Goal: Task Accomplishment & Management: Use online tool/utility

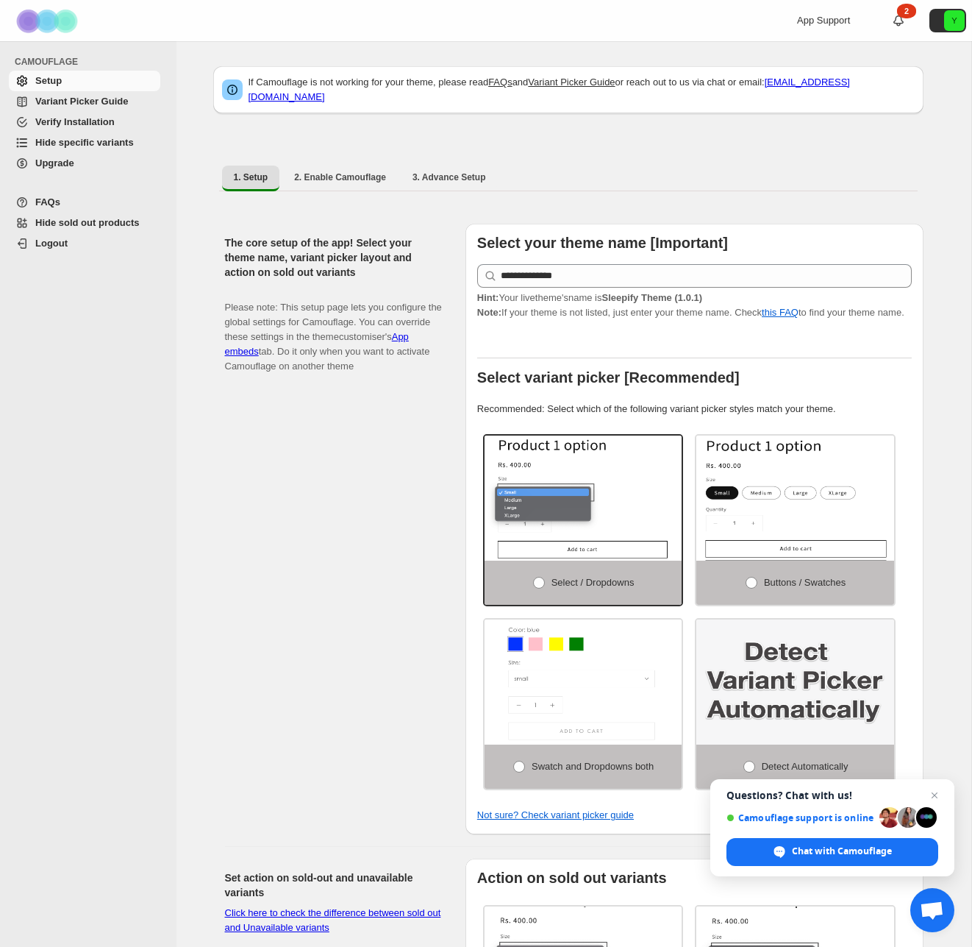
click at [123, 104] on span "Variant Picker Guide" at bounding box center [81, 101] width 93 height 11
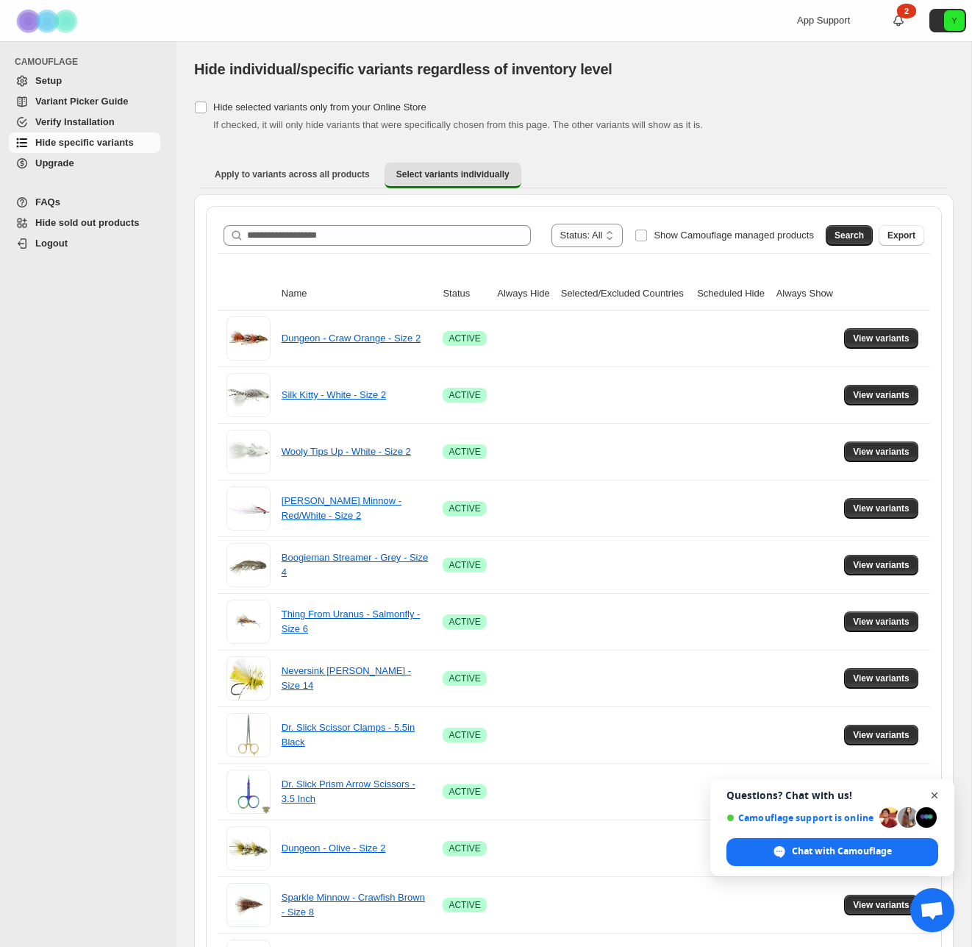
click at [940, 796] on span "Open chat" at bounding box center [935, 795] width 18 height 18
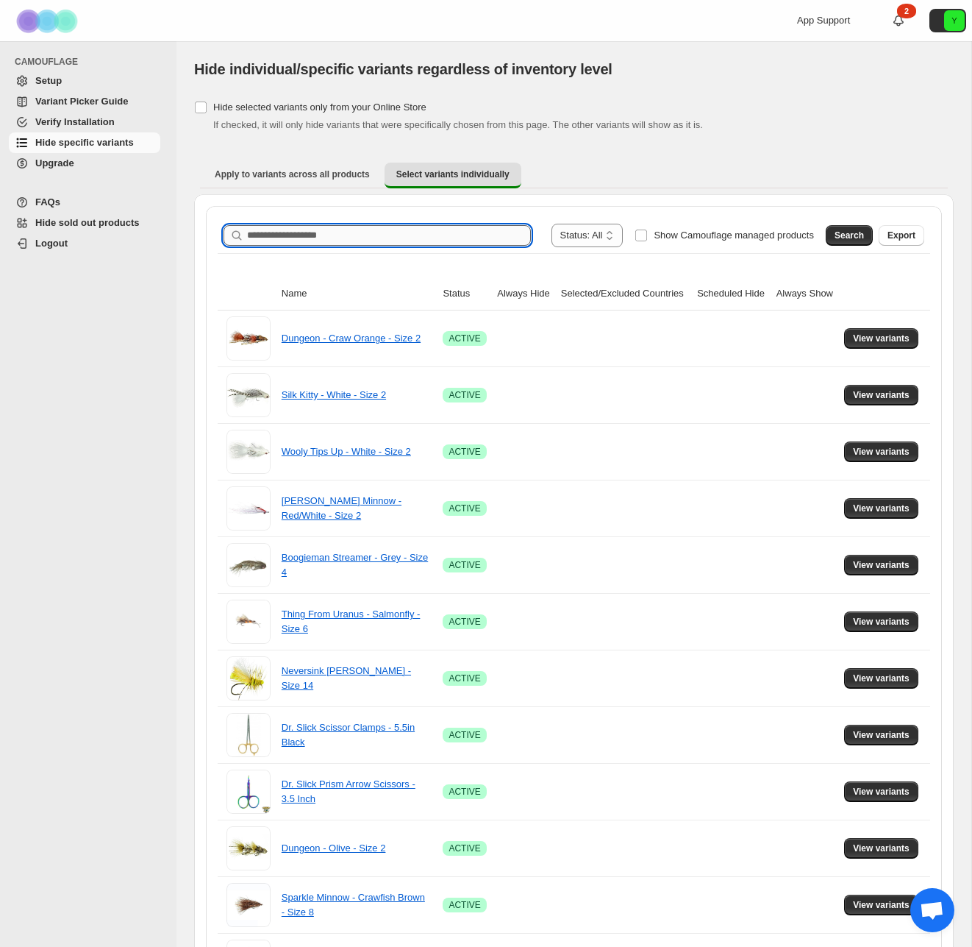
click at [412, 242] on input "Search product name" at bounding box center [389, 235] width 284 height 21
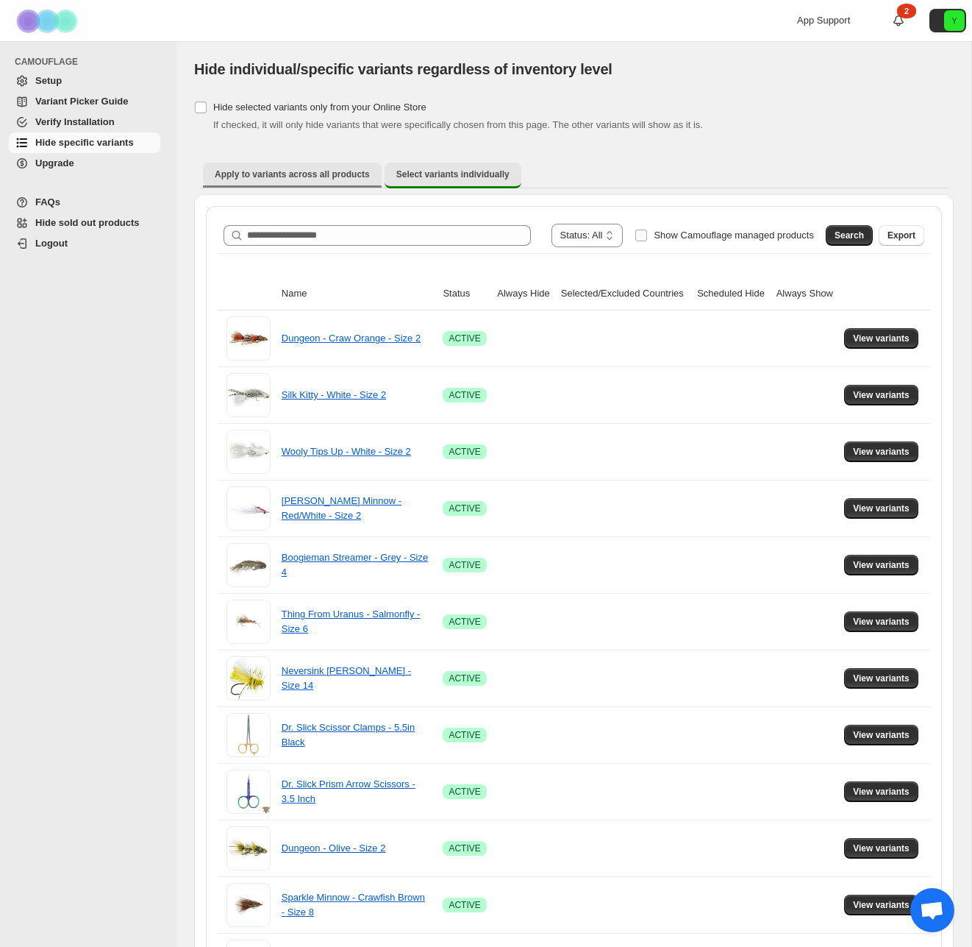
click at [309, 179] on span "Apply to variants across all products" at bounding box center [292, 174] width 155 height 12
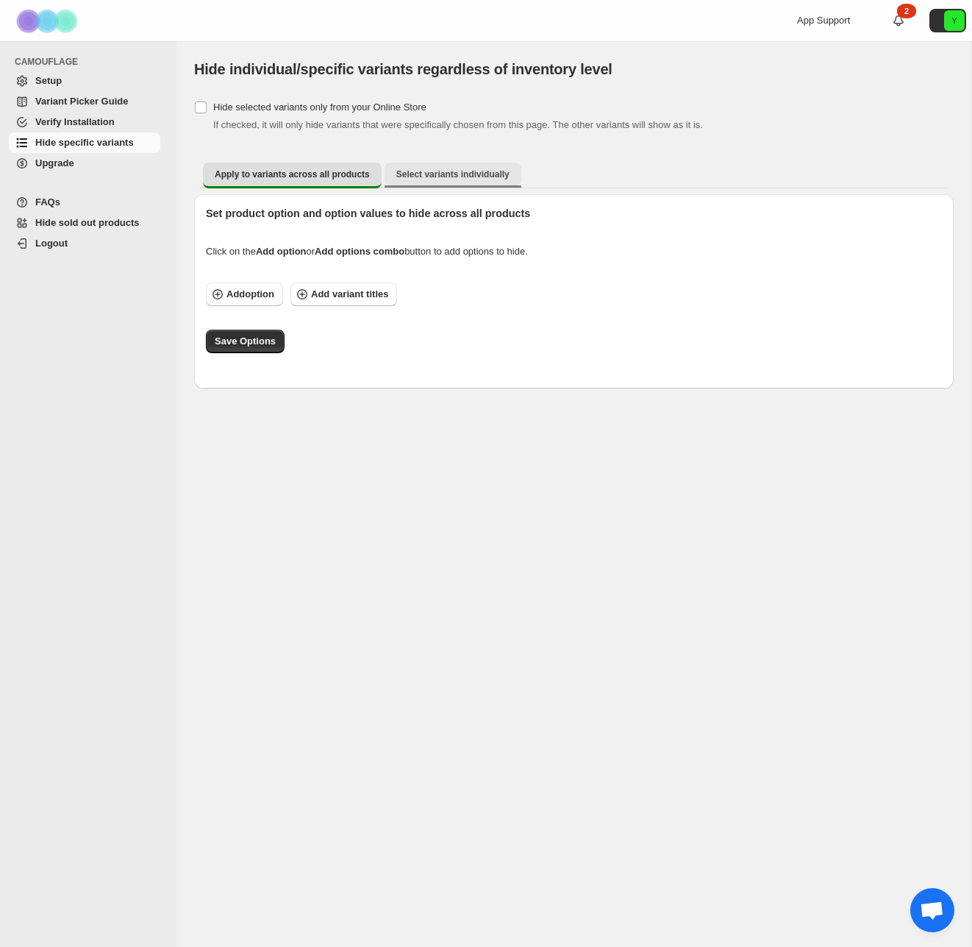
click at [463, 171] on span "Select variants individually" at bounding box center [452, 174] width 113 height 12
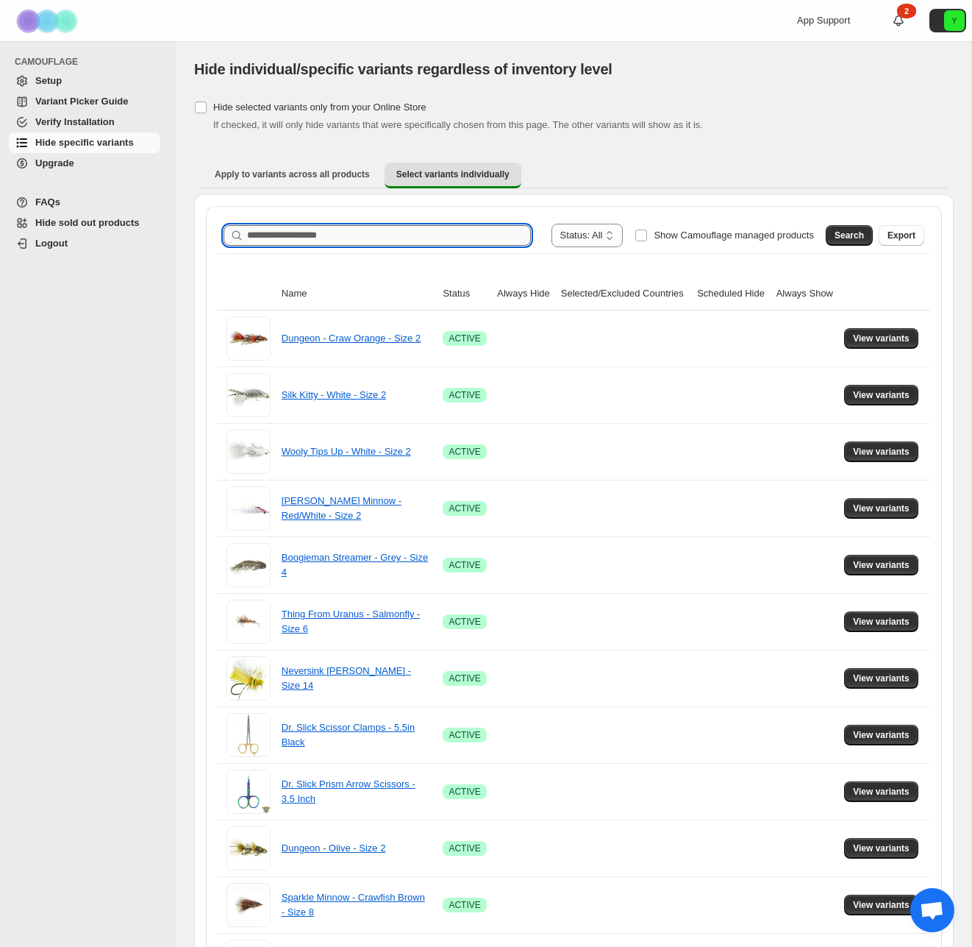
click at [407, 239] on input "Search product name" at bounding box center [389, 235] width 284 height 21
type input "**********"
click at [835, 239] on span "Search" at bounding box center [849, 235] width 29 height 12
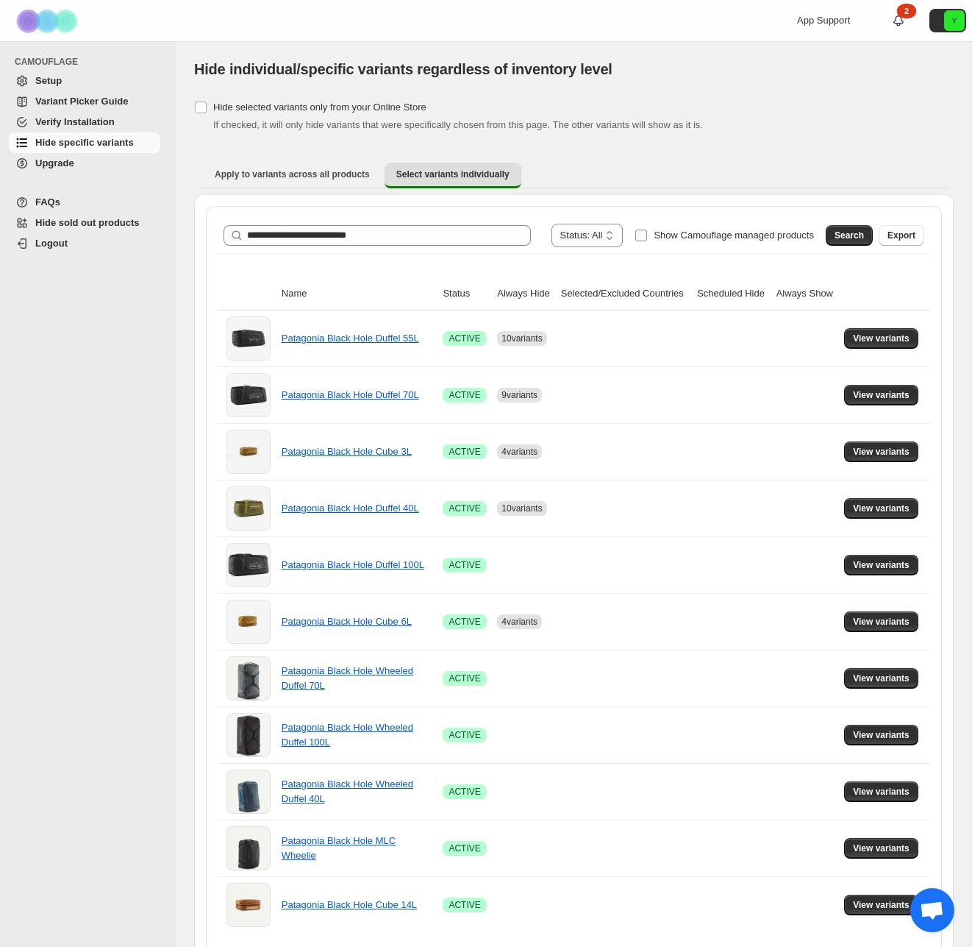
click at [732, 237] on span "Show Camouflage managed products" at bounding box center [734, 234] width 160 height 11
click at [414, 242] on input "**********" at bounding box center [375, 235] width 257 height 21
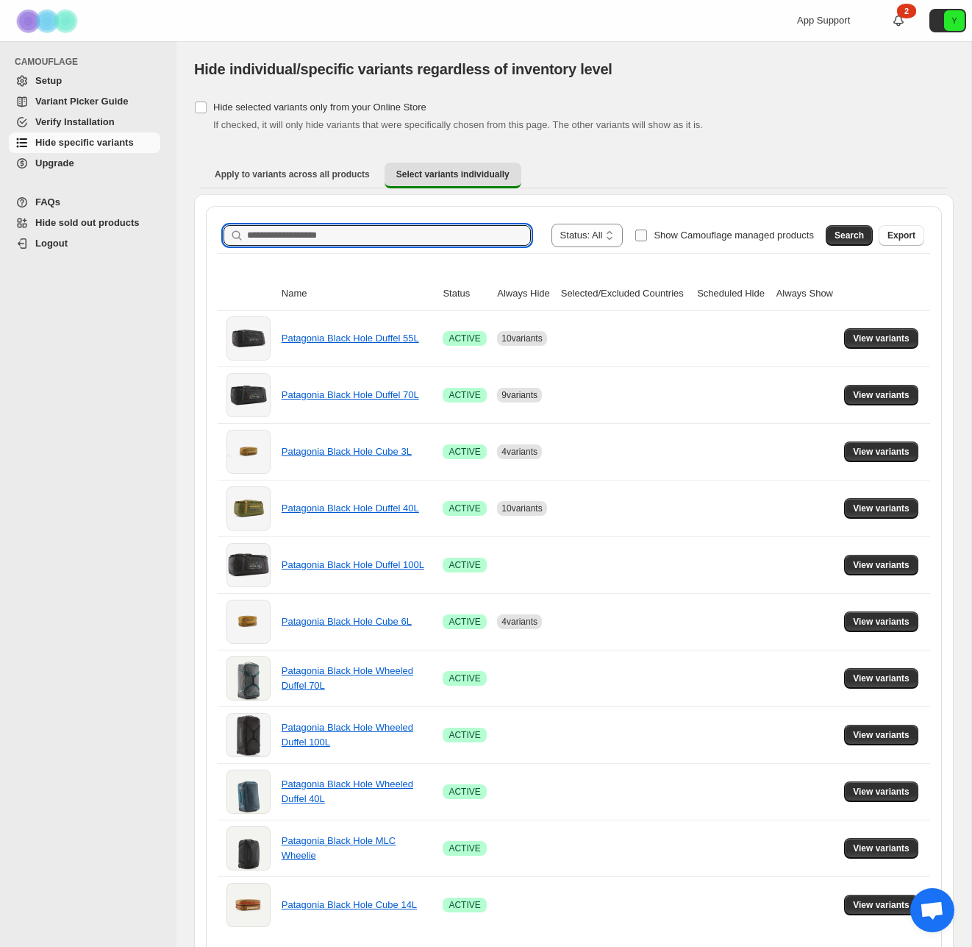
click at [727, 234] on span "Show Camouflage managed products" at bounding box center [734, 234] width 160 height 11
click at [871, 226] on div "Search" at bounding box center [849, 235] width 47 height 21
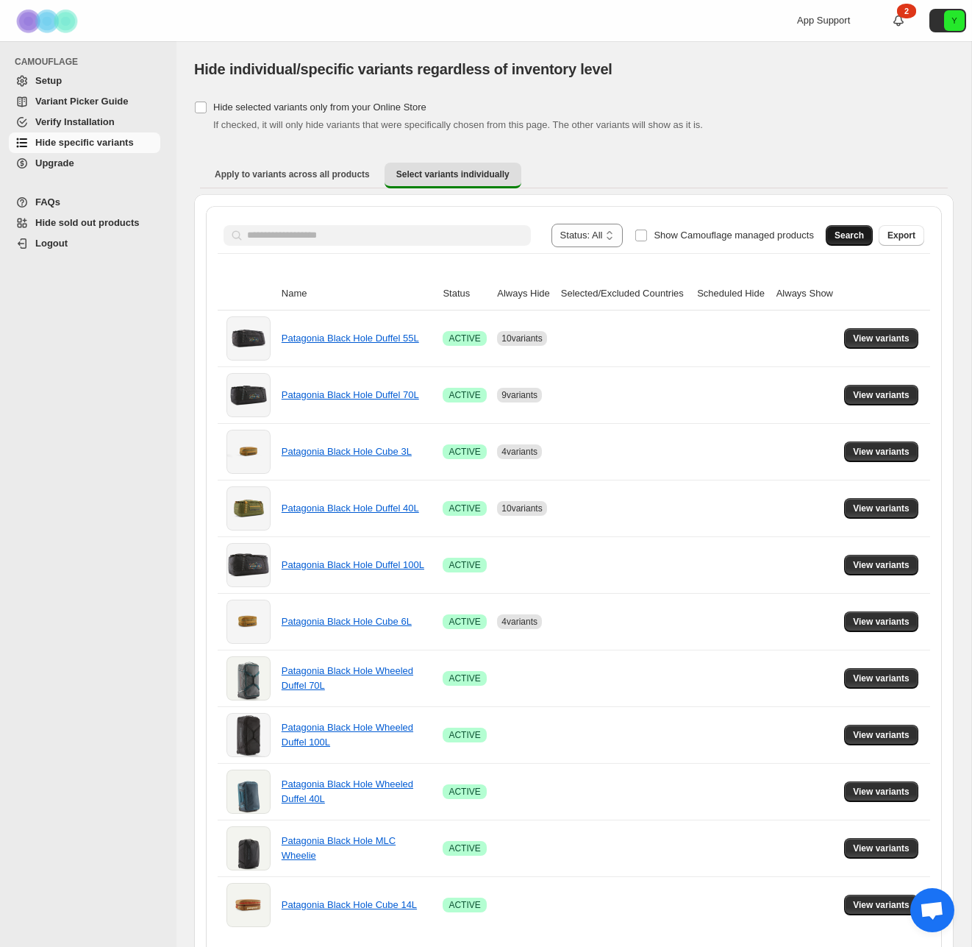
click at [857, 235] on span "Search" at bounding box center [849, 235] width 29 height 12
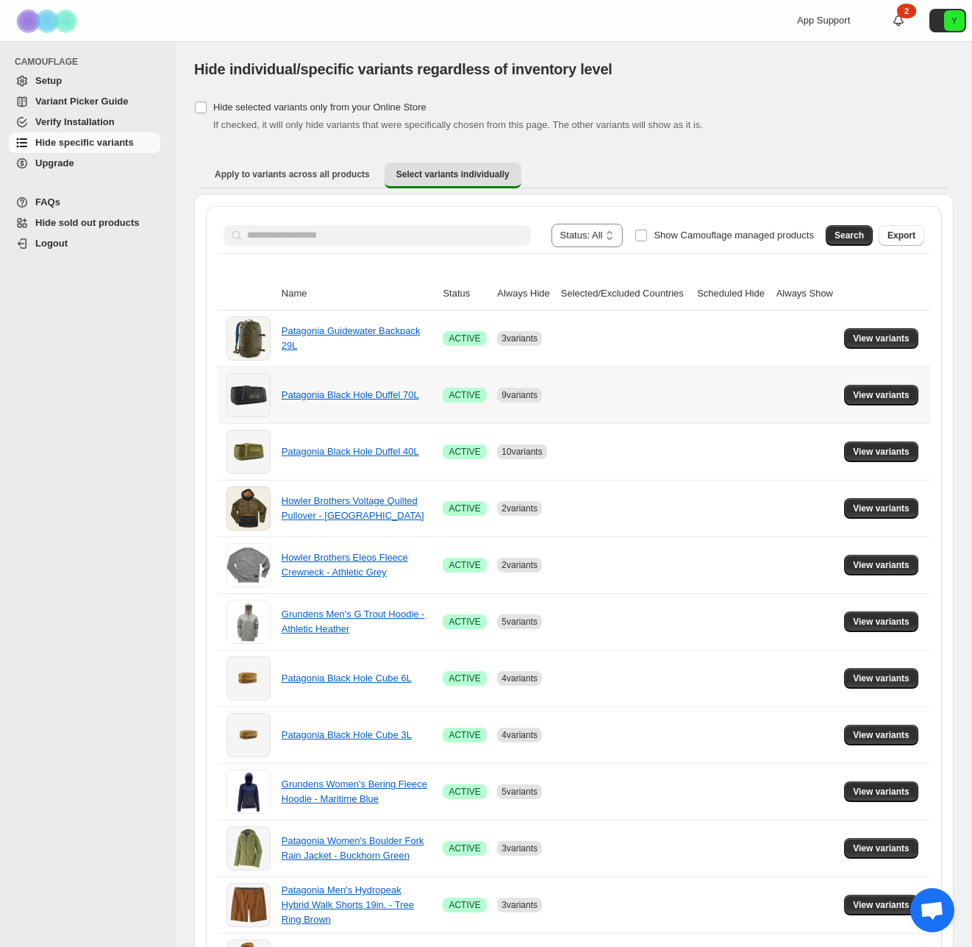
scroll to position [110, 0]
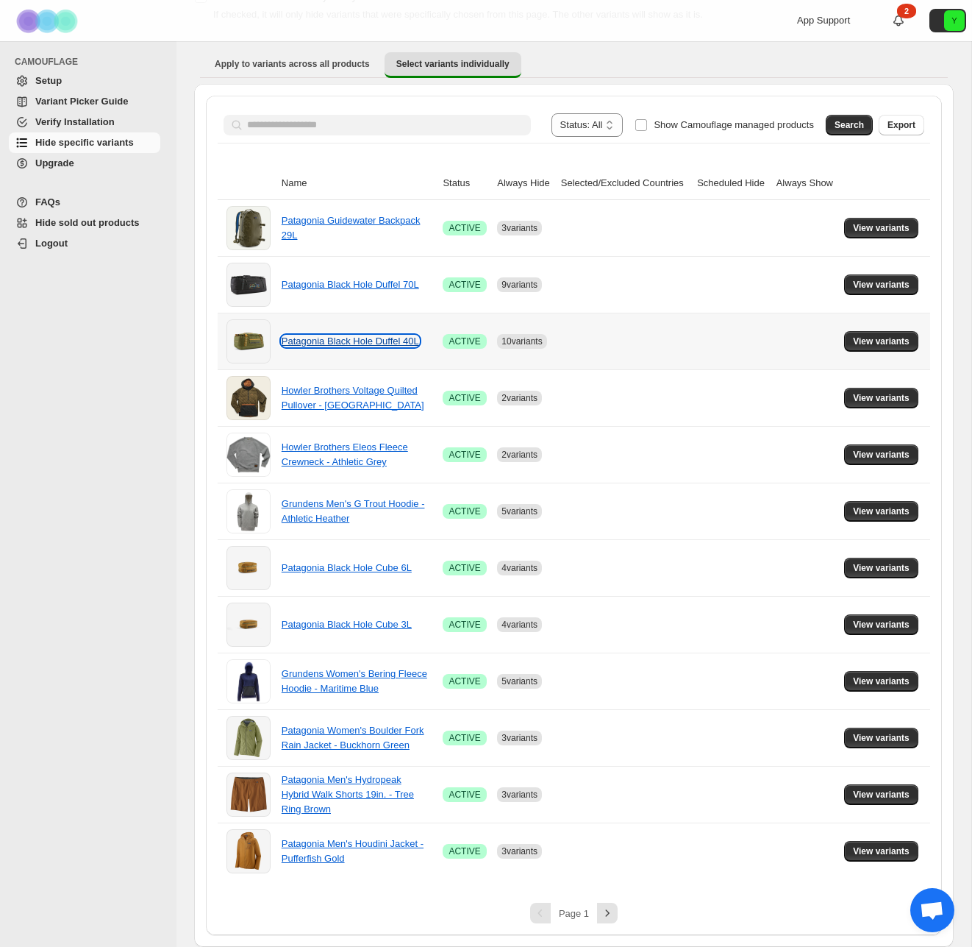
click at [361, 336] on link "Patagonia Black Hole Duffel 40L" at bounding box center [351, 340] width 138 height 11
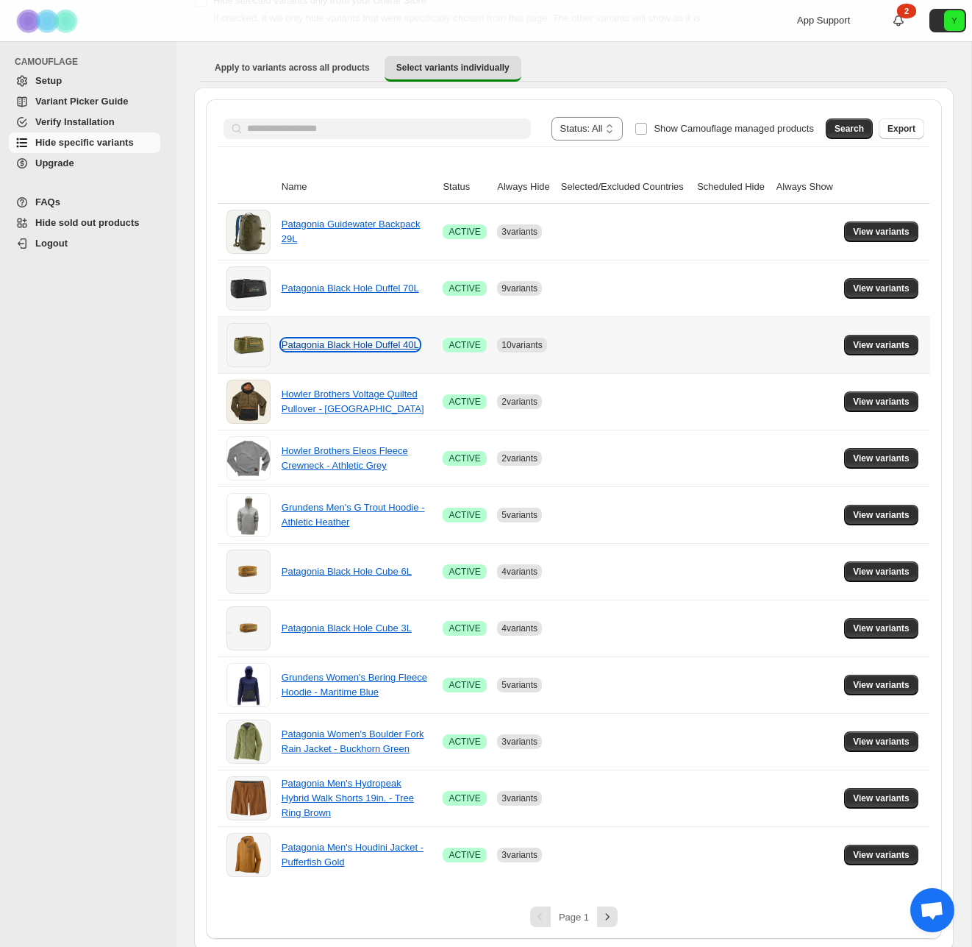
scroll to position [106, 0]
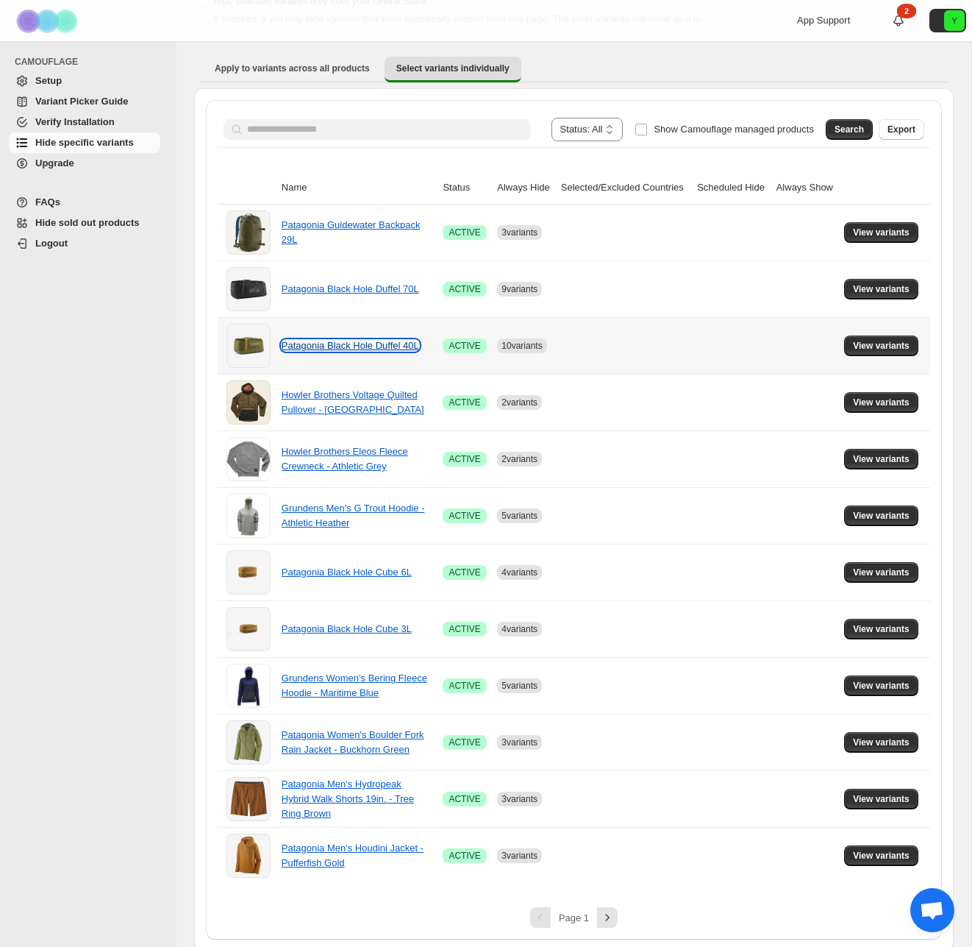
click at [392, 341] on link "Patagonia Black Hole Duffel 40L" at bounding box center [351, 345] width 138 height 11
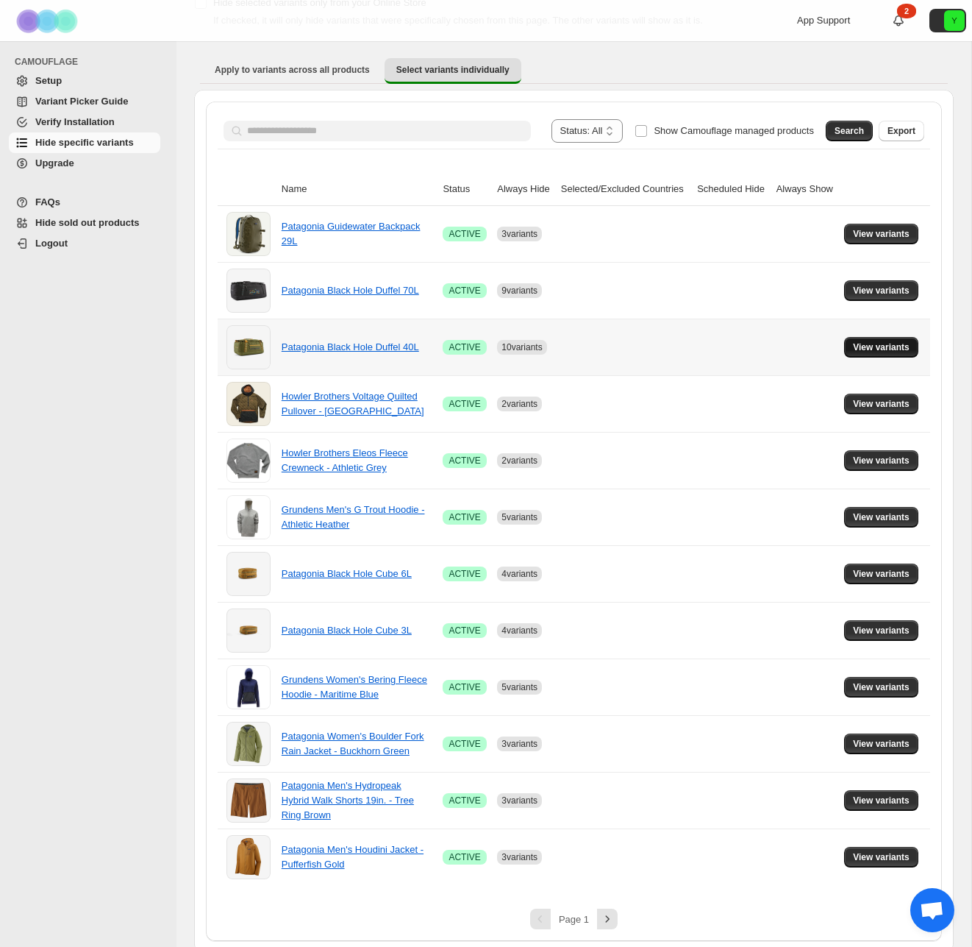
click at [897, 348] on span "View variants" at bounding box center [881, 347] width 57 height 12
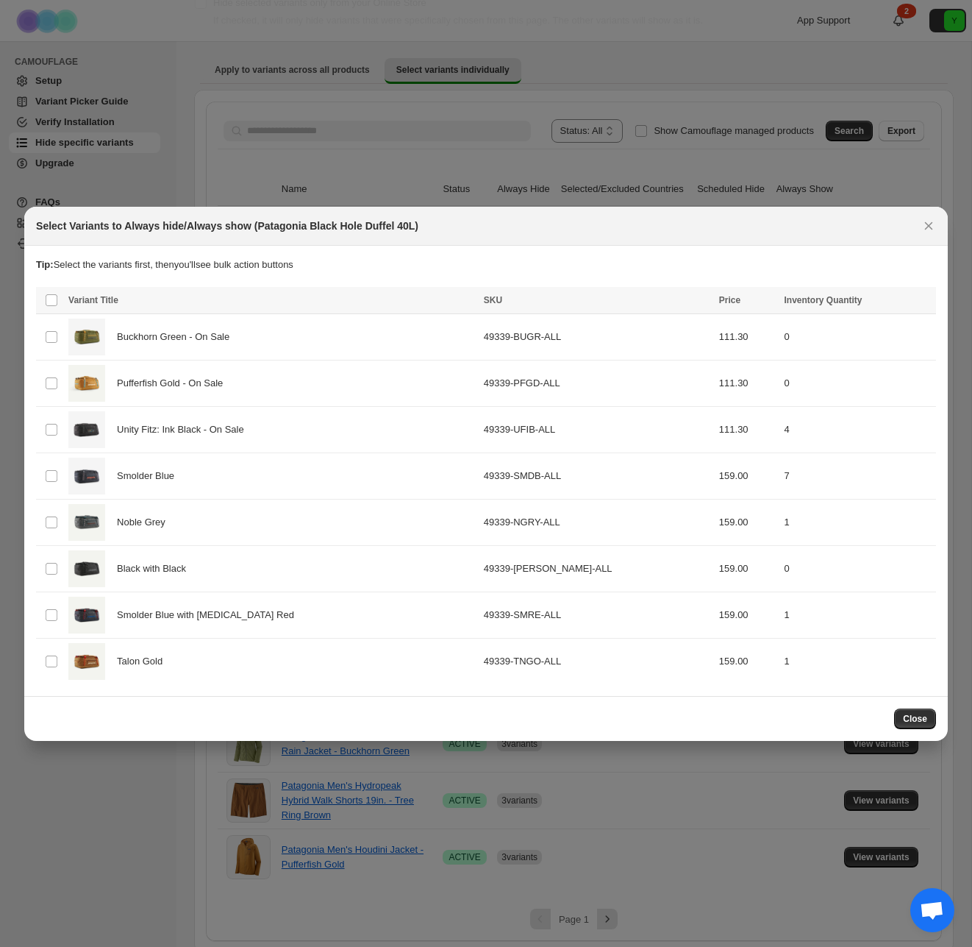
scroll to position [0, 0]
click at [139, 338] on span "Buckhorn Green - On Sale" at bounding box center [177, 336] width 121 height 15
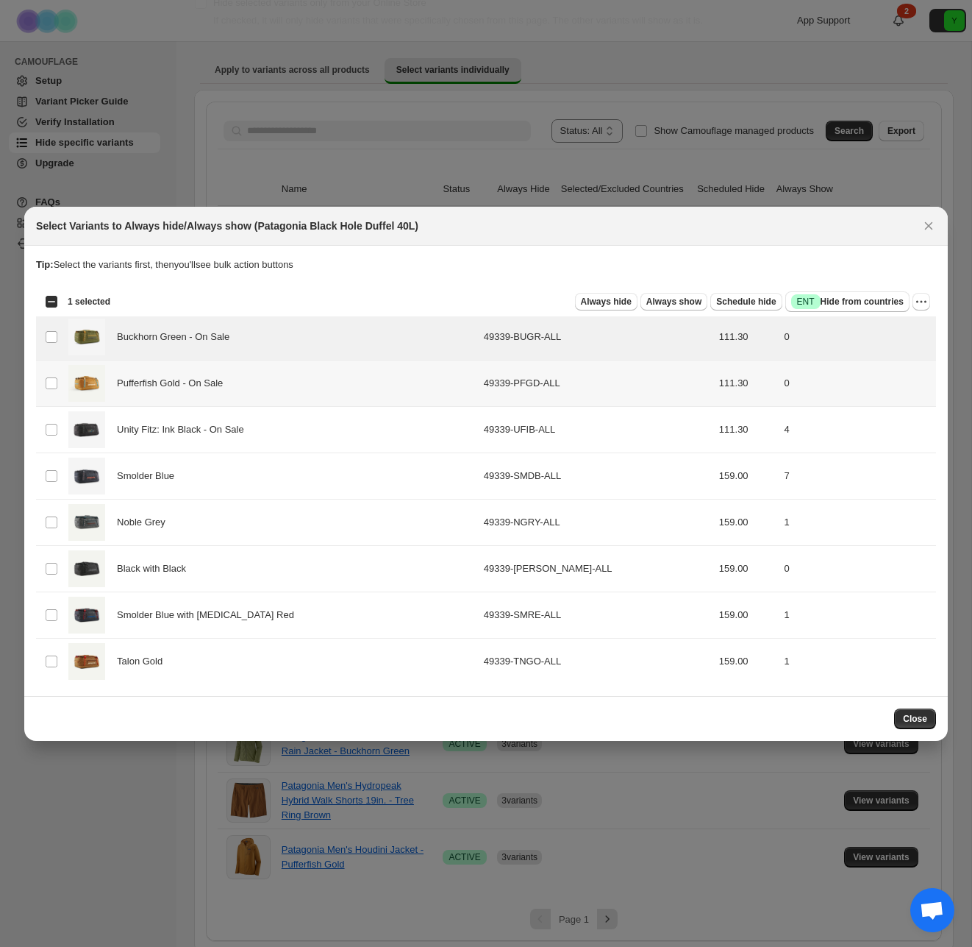
click at [152, 380] on span "Pufferfish Gold - On Sale" at bounding box center [174, 383] width 114 height 15
click at [618, 305] on span "Always hide" at bounding box center [606, 302] width 51 height 12
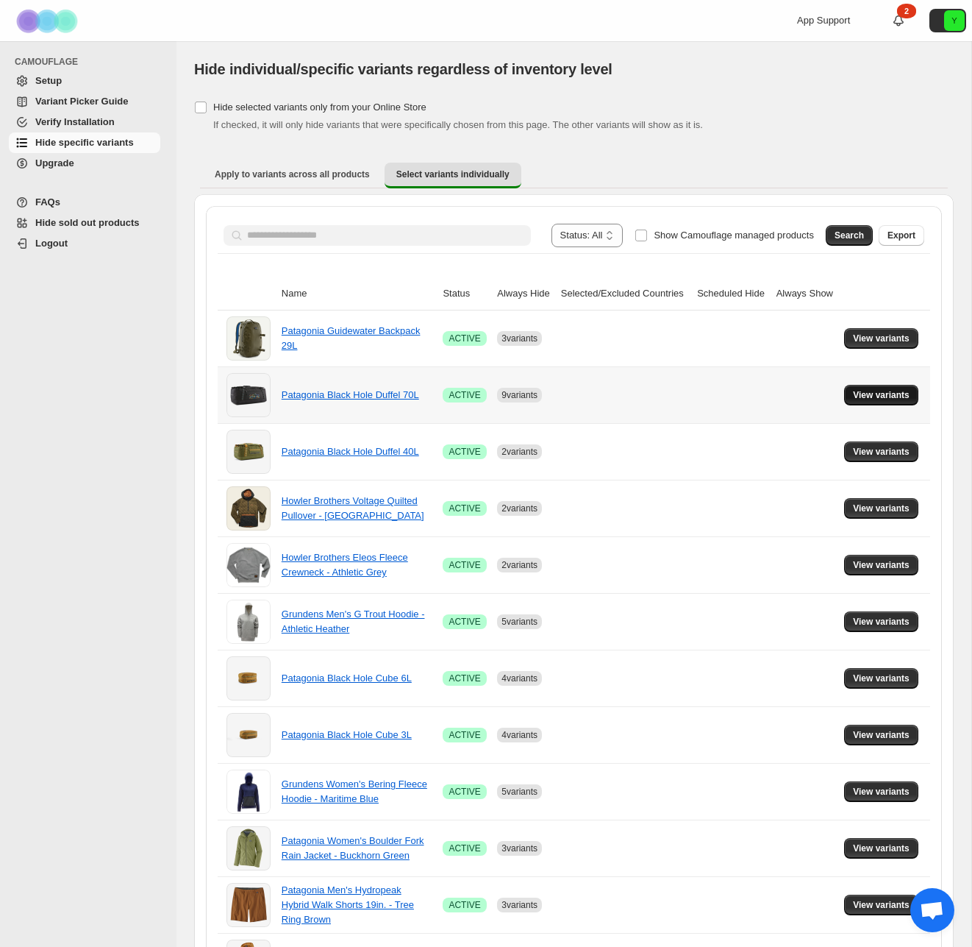
click at [866, 392] on span "View variants" at bounding box center [881, 395] width 57 height 12
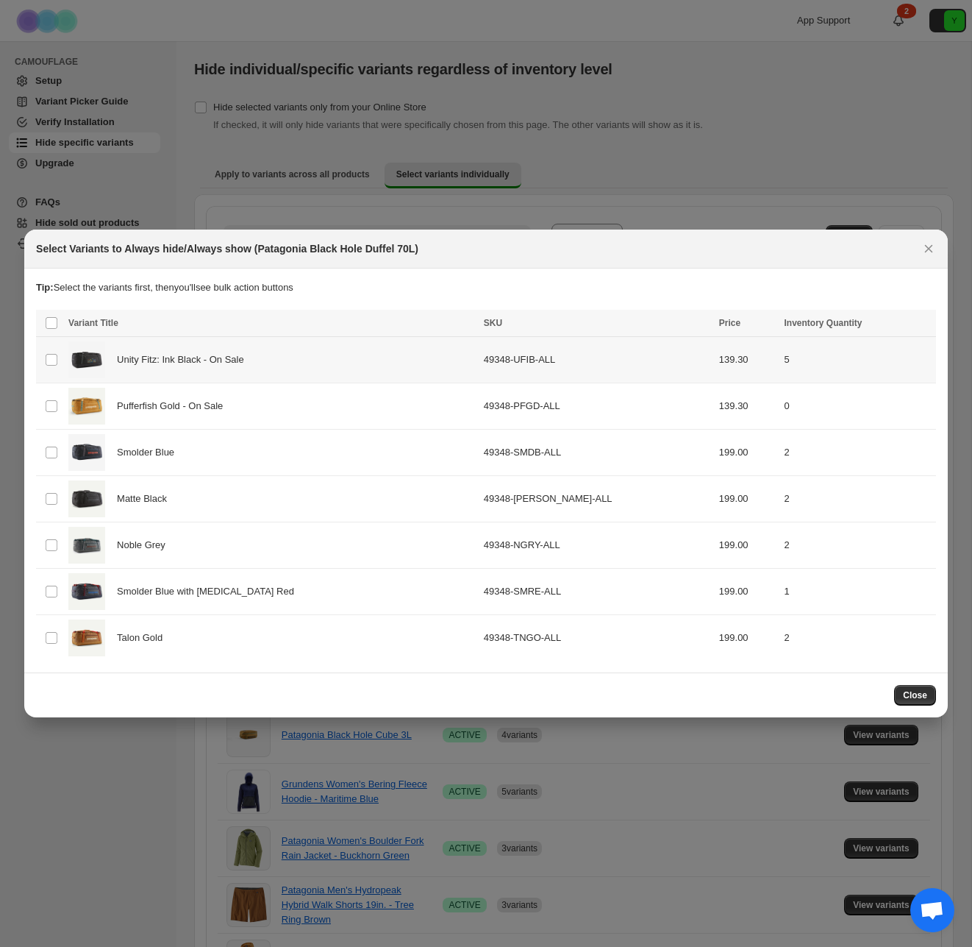
click at [119, 351] on div "Unity Fitz: Ink Black - On Sale" at bounding box center [271, 359] width 407 height 37
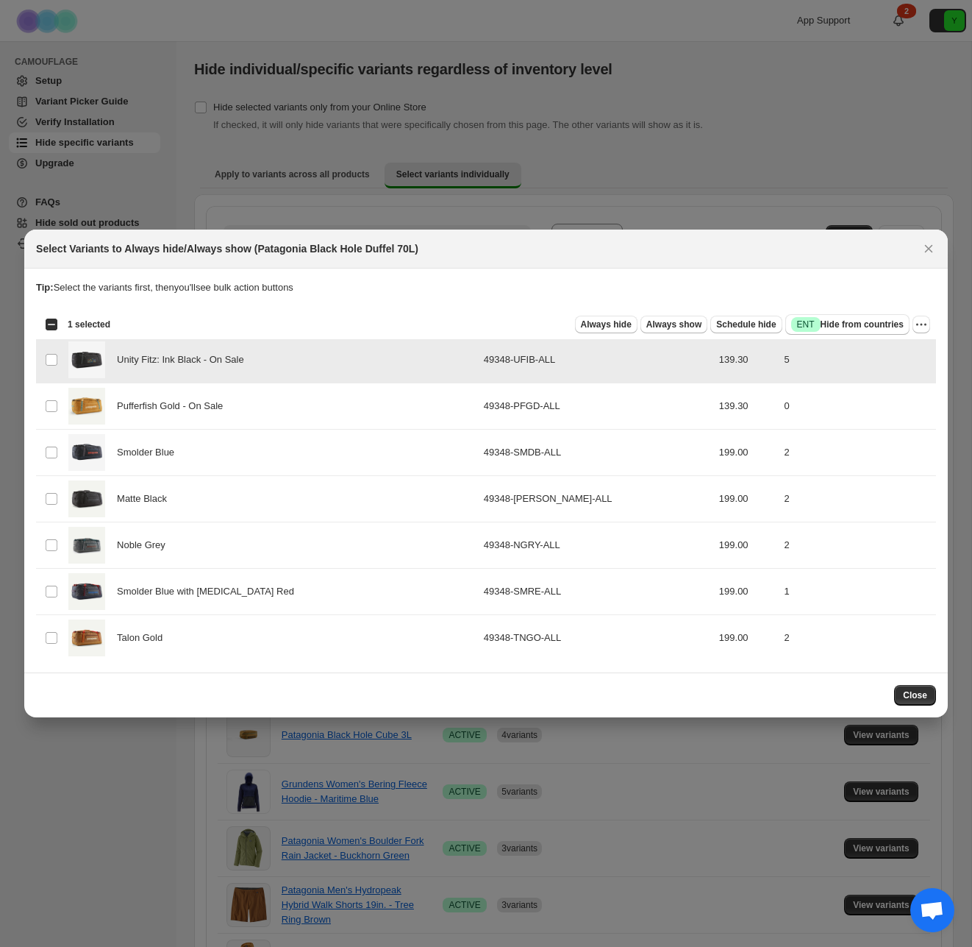
click at [119, 351] on div "Unity Fitz: Ink Black - On Sale" at bounding box center [271, 359] width 407 height 37
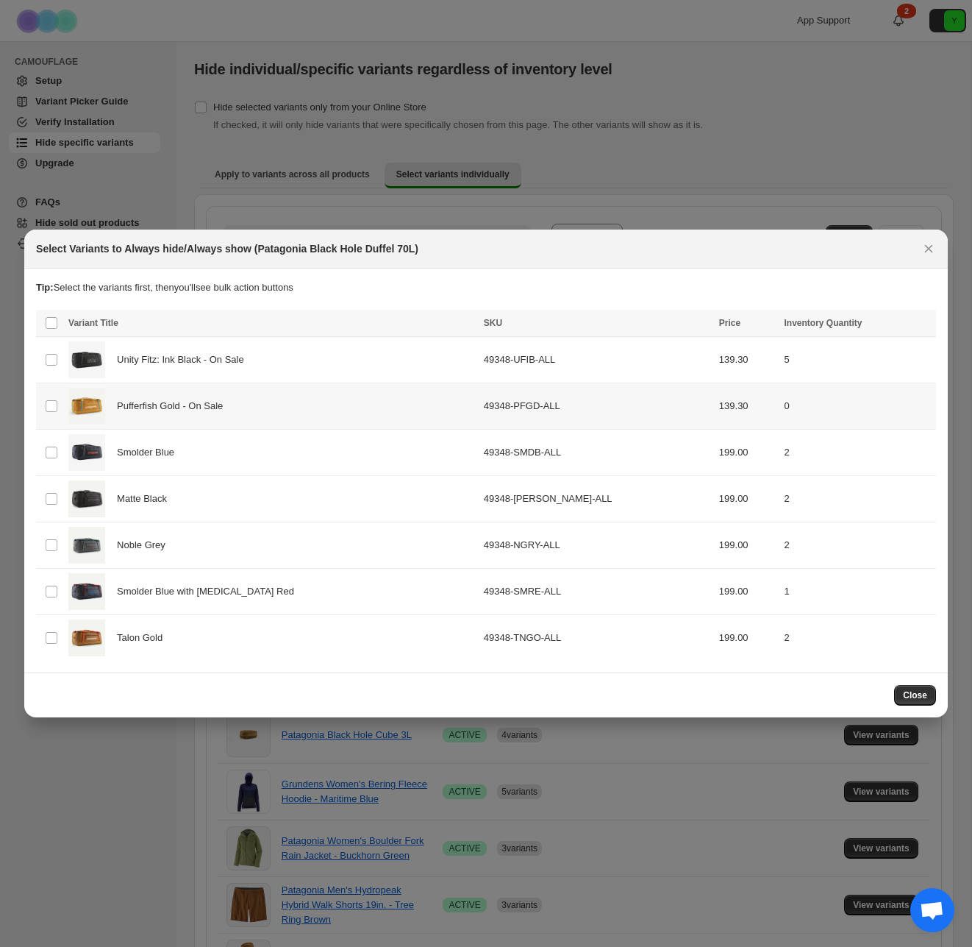
click at [160, 405] on span "Pufferfish Gold - On Sale" at bounding box center [174, 406] width 114 height 15
click at [621, 329] on span "Always hide" at bounding box center [606, 324] width 51 height 12
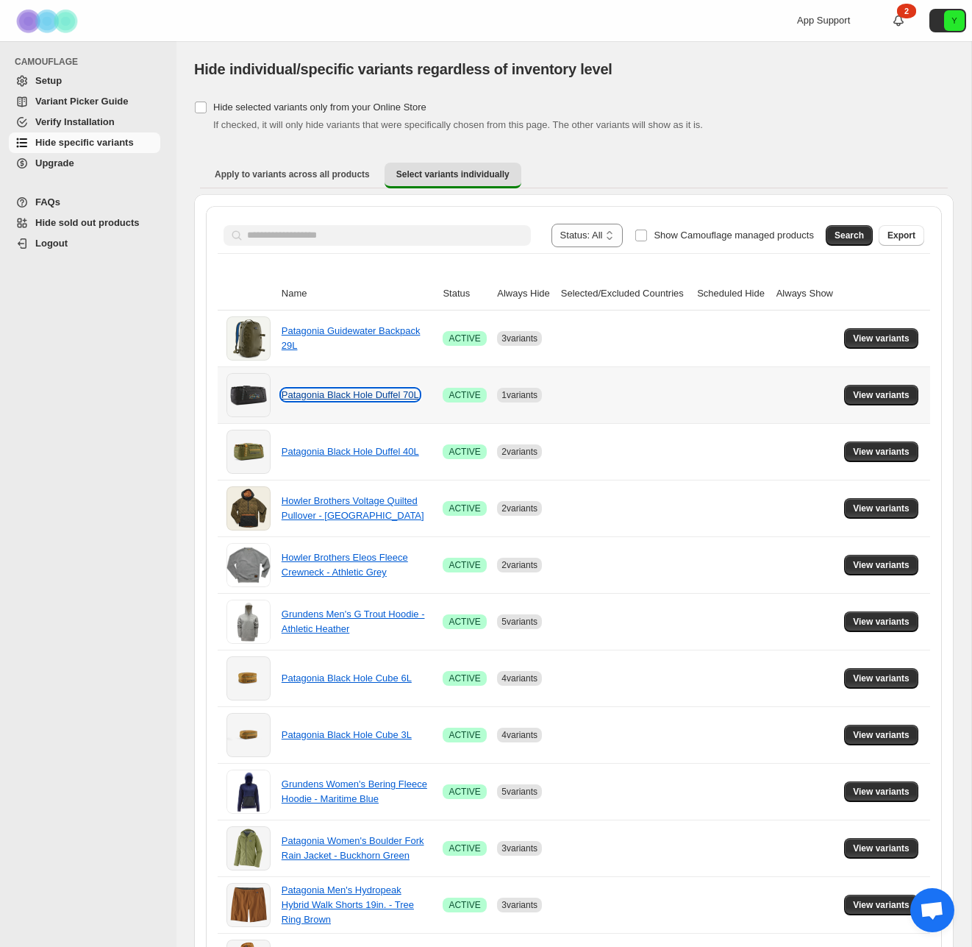
click at [335, 390] on link "Patagonia Black Hole Duffel 70L" at bounding box center [351, 394] width 138 height 11
click at [867, 397] on span "View variants" at bounding box center [881, 395] width 57 height 12
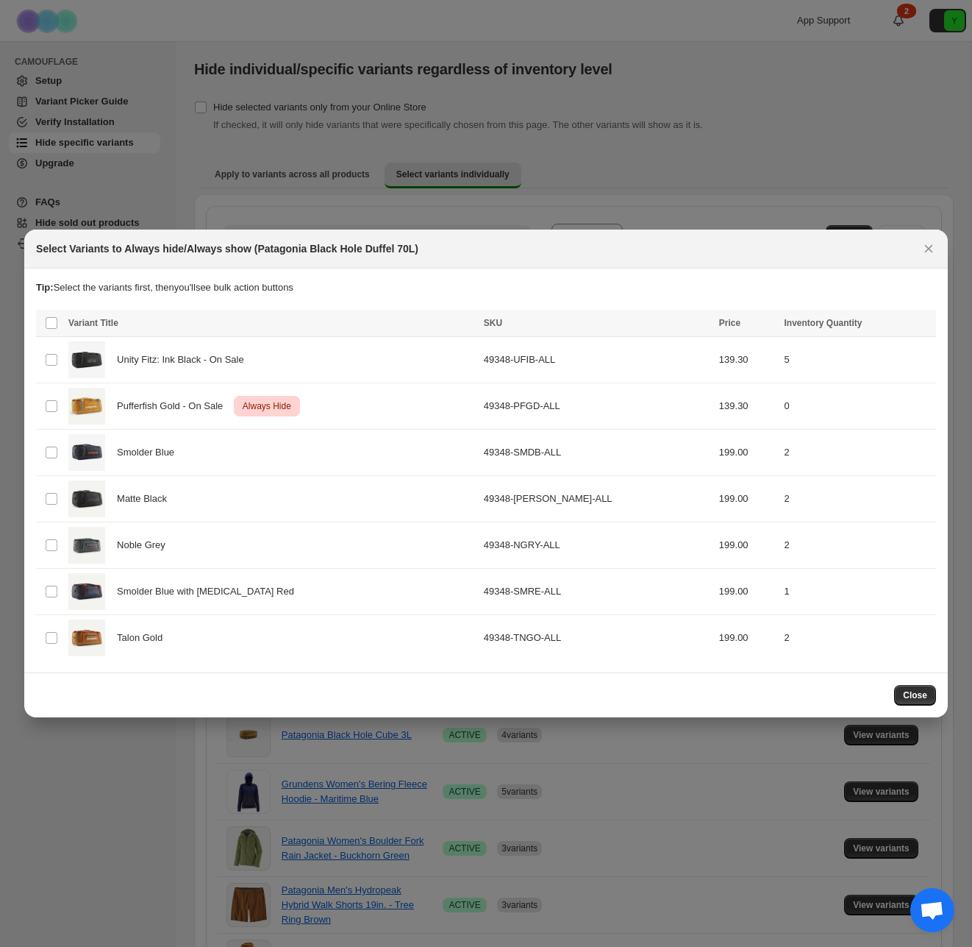
click at [487, 176] on div at bounding box center [486, 473] width 972 height 947
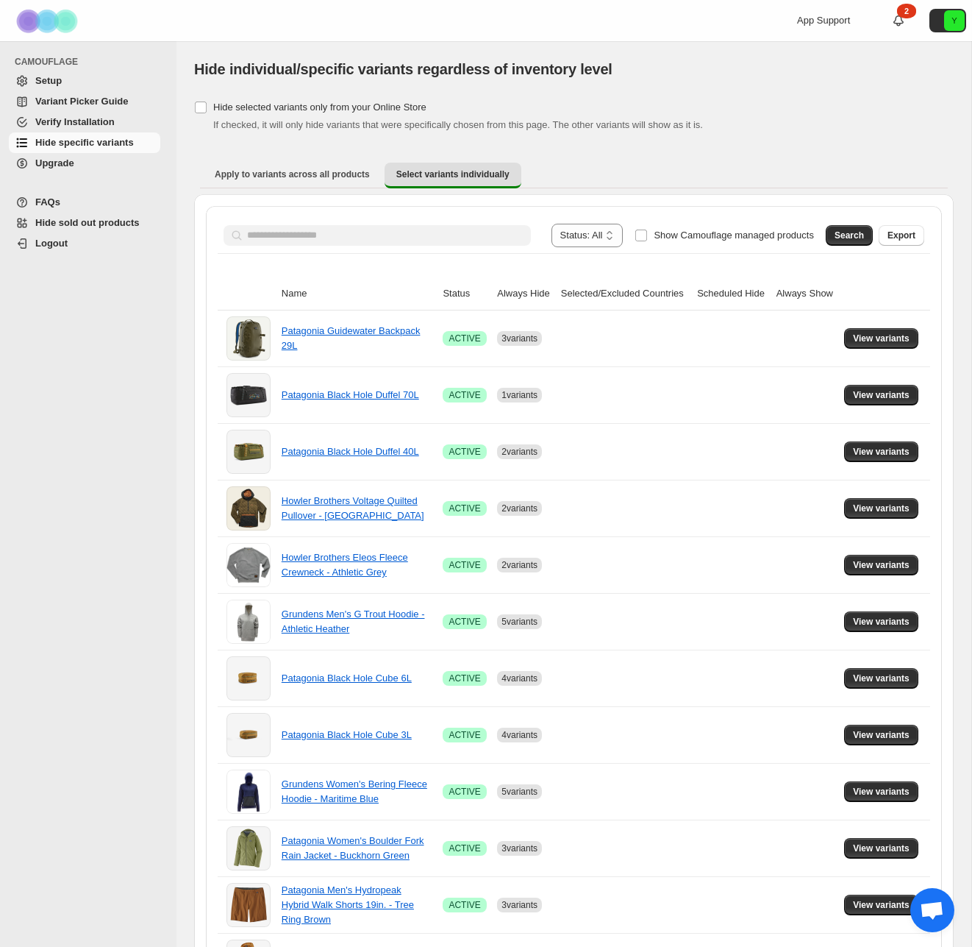
click at [490, 222] on div "**********" at bounding box center [574, 235] width 713 height 35
click at [699, 238] on span "Show Camouflage managed products" at bounding box center [734, 234] width 160 height 11
click at [864, 235] on button "Search" at bounding box center [849, 235] width 47 height 21
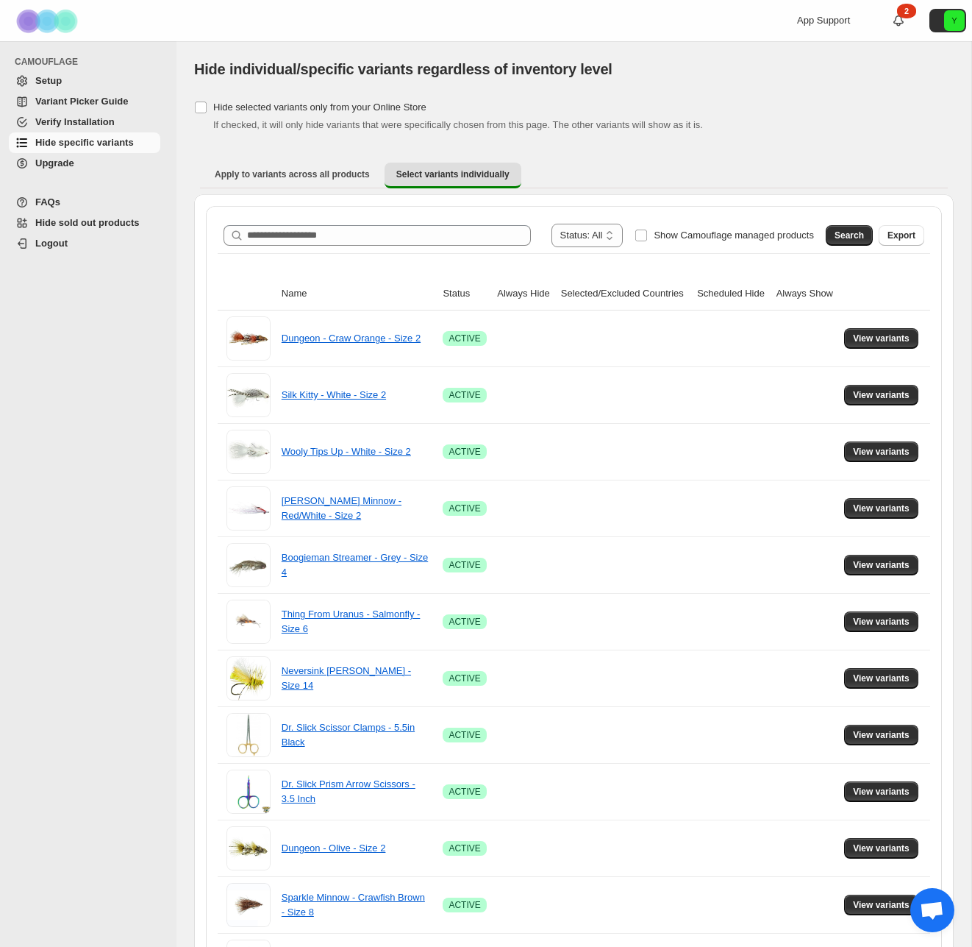
click at [335, 224] on div "**********" at bounding box center [574, 236] width 701 height 24
click at [337, 232] on input "Search product name" at bounding box center [389, 235] width 284 height 21
paste input "**********"
click at [847, 237] on span "Search" at bounding box center [849, 235] width 29 height 12
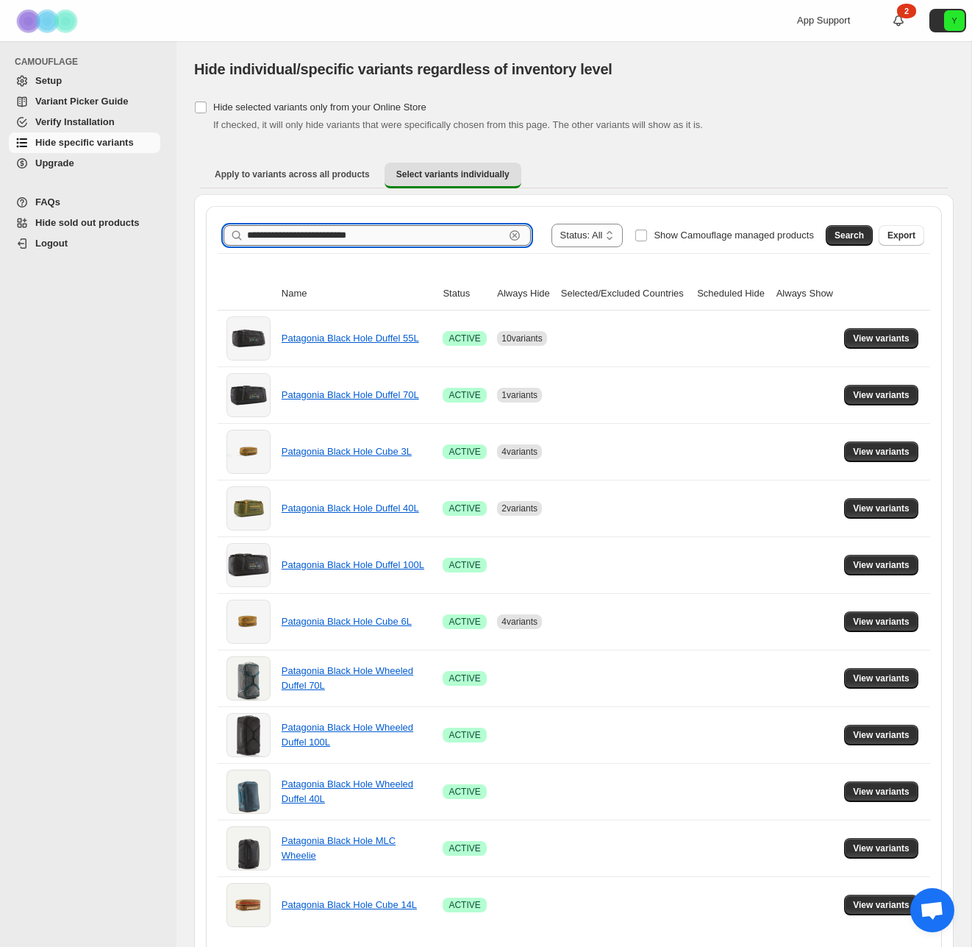
click at [321, 243] on input "**********" at bounding box center [375, 235] width 257 height 21
paste input "**********"
click at [834, 241] on button "Search" at bounding box center [849, 235] width 47 height 21
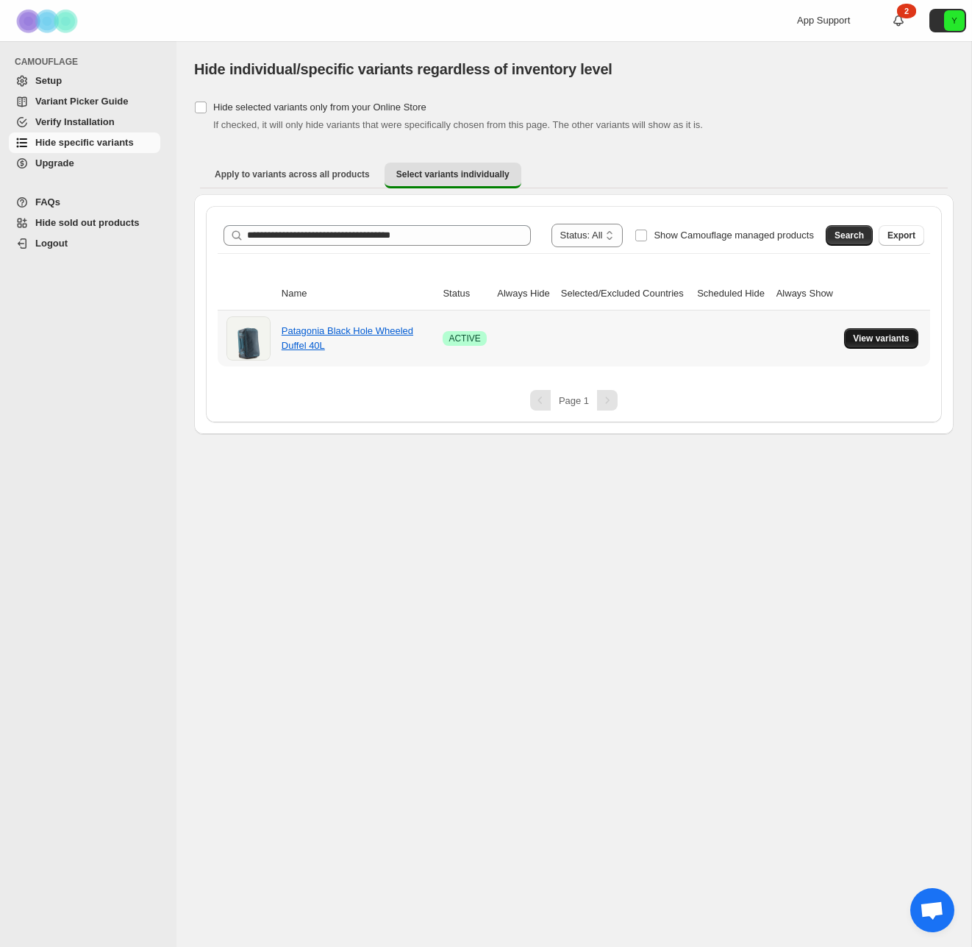
click at [901, 338] on span "View variants" at bounding box center [881, 338] width 57 height 12
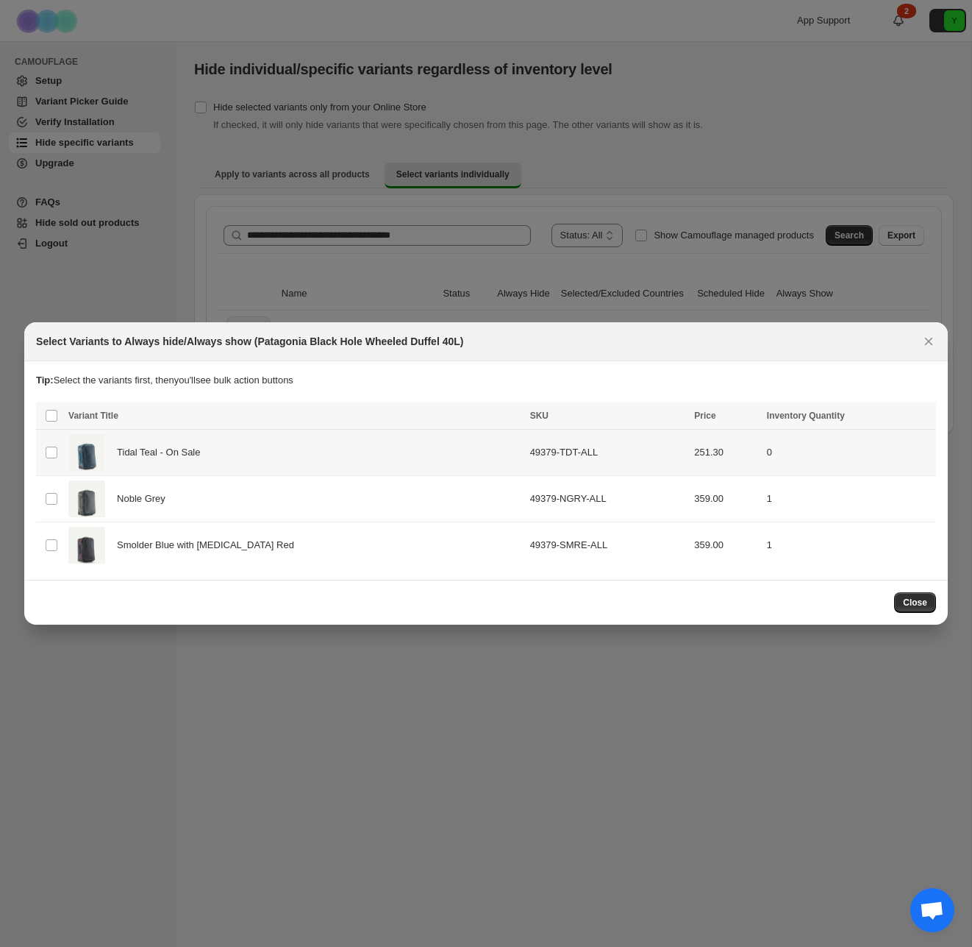
click at [227, 450] on div "Tidal Teal - On Sale" at bounding box center [294, 452] width 453 height 37
click at [612, 413] on span "Always hide" at bounding box center [606, 417] width 51 height 12
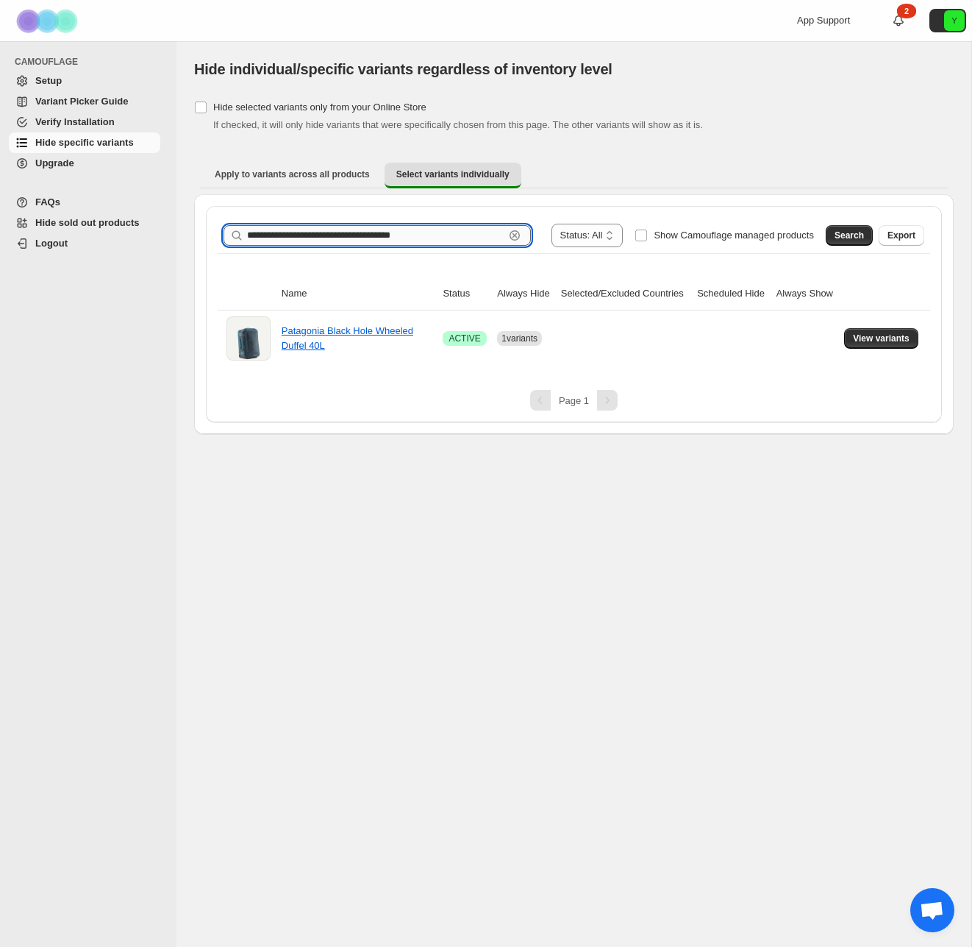
click at [342, 240] on input "**********" at bounding box center [375, 235] width 257 height 21
paste input "*"
click at [869, 232] on button "Search" at bounding box center [849, 235] width 47 height 21
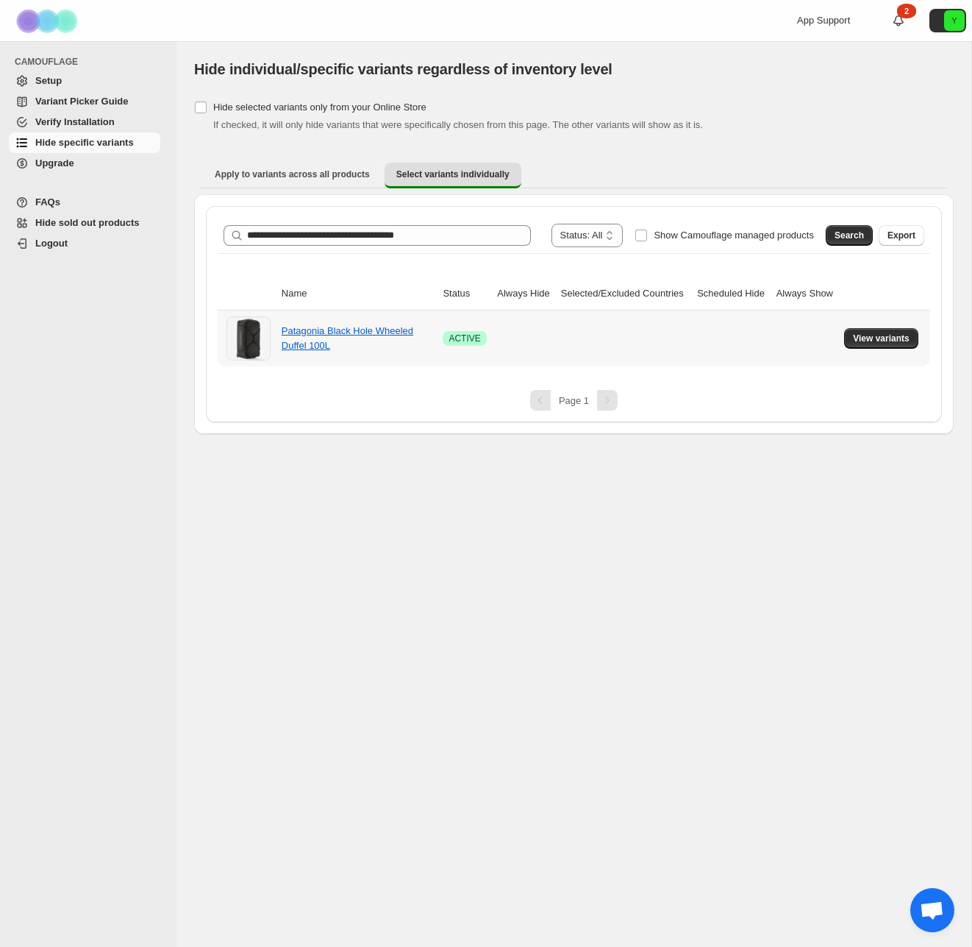
click at [333, 343] on div "Patagonia Black Hole Wheeled Duffel 100L" at bounding box center [355, 338] width 147 height 29
click at [879, 341] on span "View variants" at bounding box center [881, 338] width 57 height 12
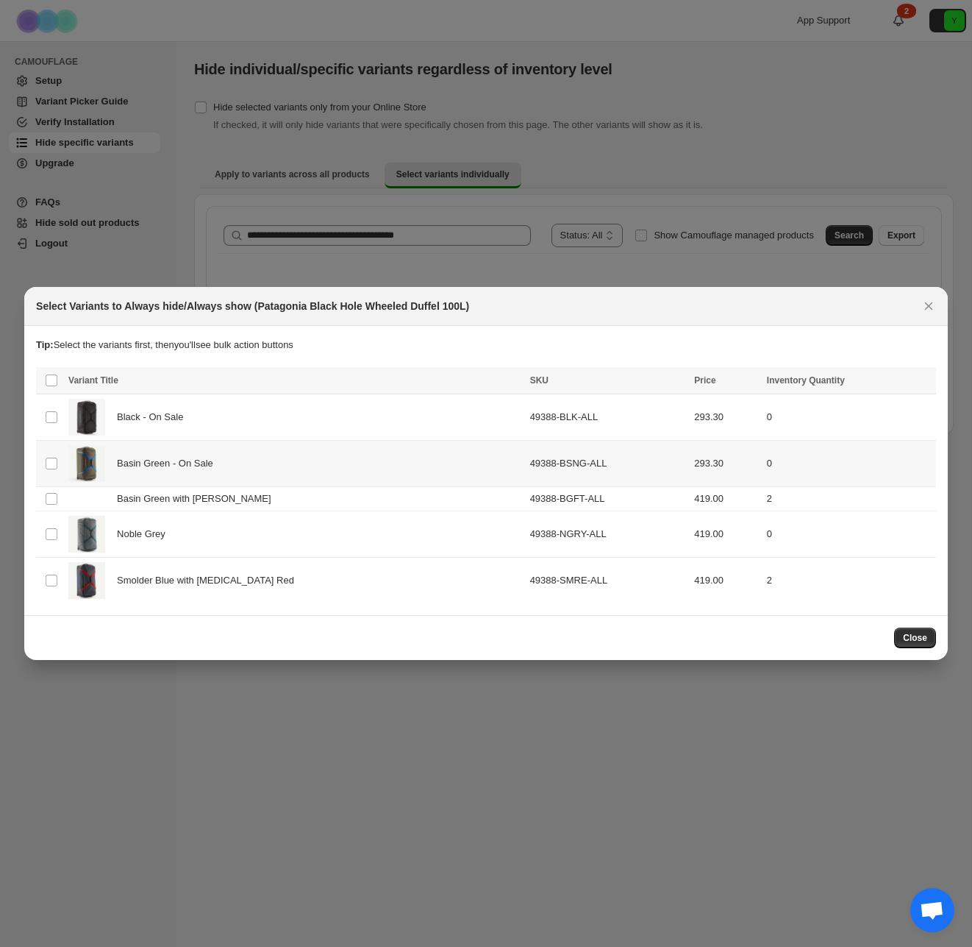
click at [216, 460] on span "Basin Green - On Sale" at bounding box center [169, 463] width 104 height 15
click at [196, 418] on div "Black - On Sale" at bounding box center [294, 417] width 453 height 37
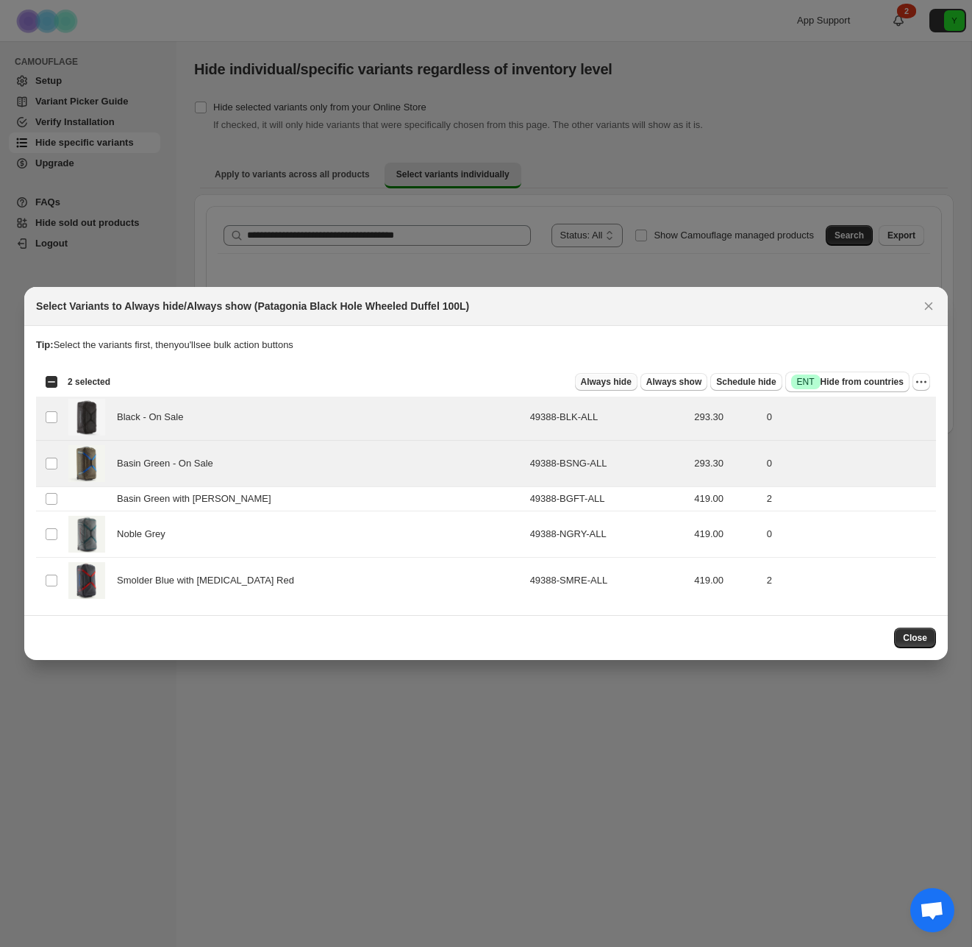
click at [612, 385] on span "Always hide" at bounding box center [606, 382] width 51 height 12
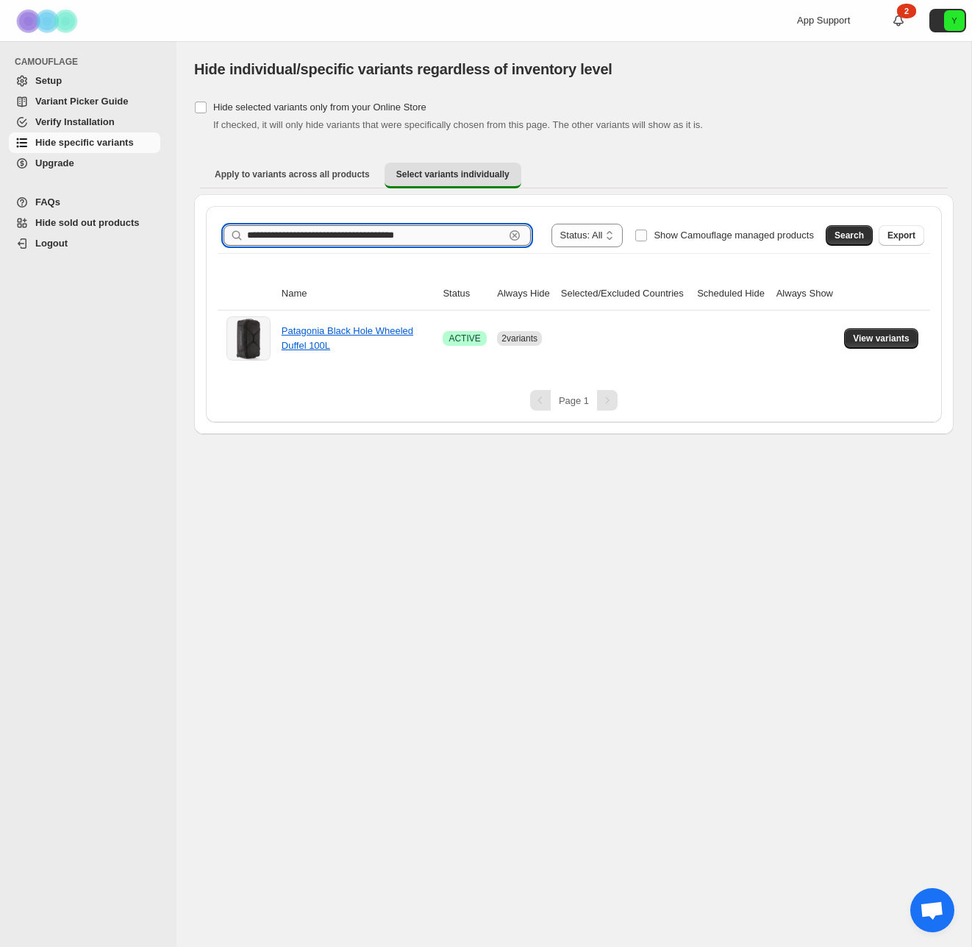
click at [422, 227] on input "**********" at bounding box center [375, 235] width 257 height 21
paste input "text"
click at [833, 234] on button "Search" at bounding box center [849, 235] width 47 height 21
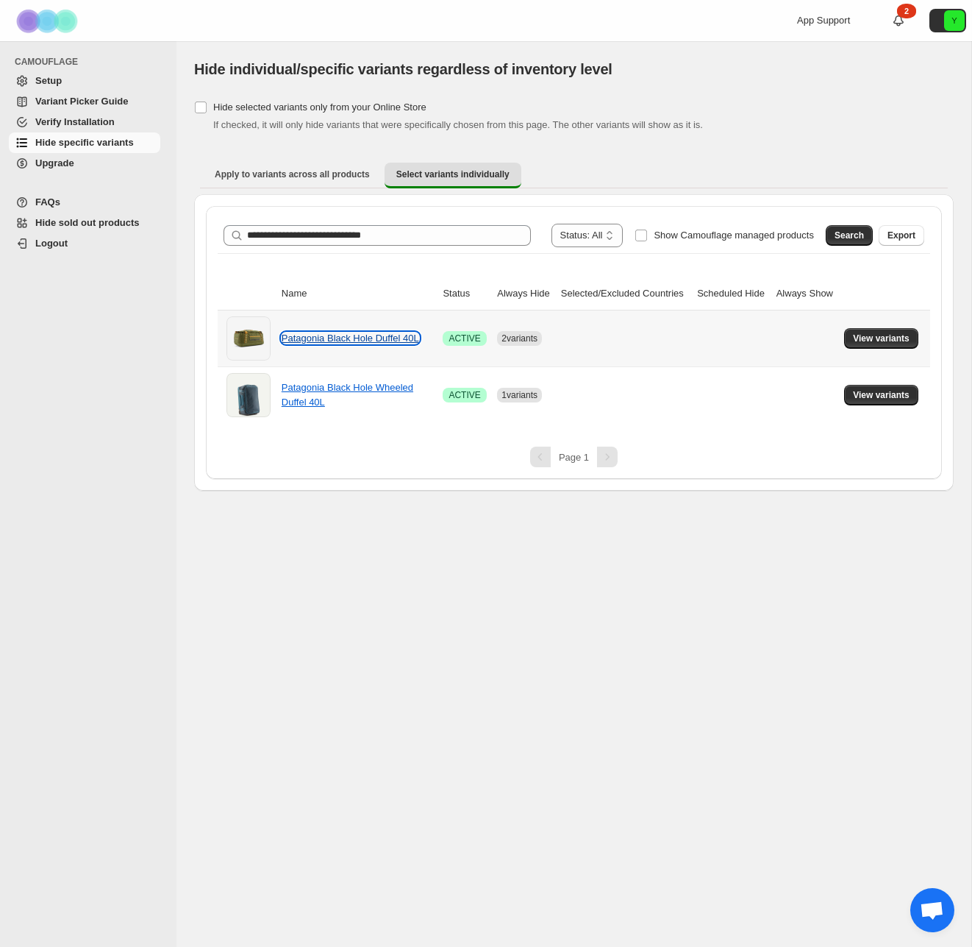
click at [392, 334] on link "Patagonia Black Hole Duffel 40L" at bounding box center [351, 337] width 138 height 11
click at [882, 338] on span "View variants" at bounding box center [881, 338] width 57 height 12
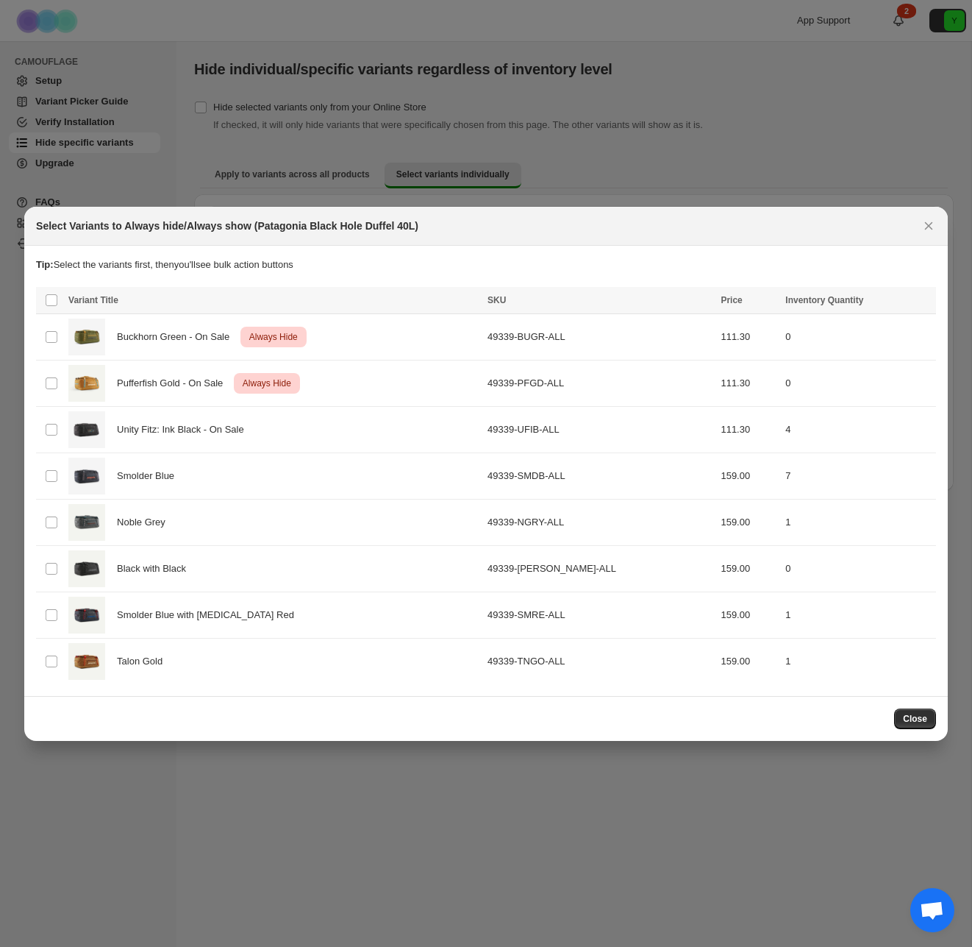
click at [603, 211] on div "Select Variants to Always hide/Always show (Patagonia Black Hole Duffel 40L)" at bounding box center [486, 226] width 924 height 39
click at [915, 224] on div "Select Variants to Always hide/Always show (Patagonia Black Hole Duffel 40L)" at bounding box center [486, 225] width 900 height 15
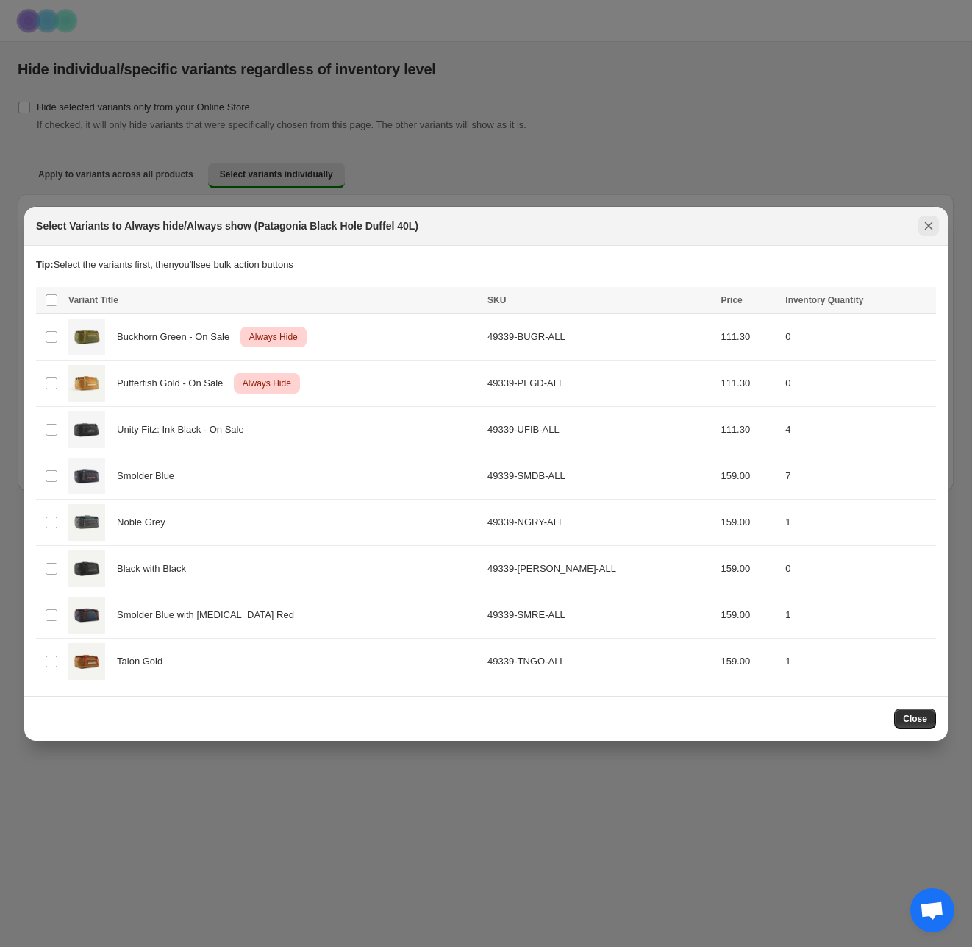
click at [928, 219] on icon "Close" at bounding box center [929, 225] width 15 height 15
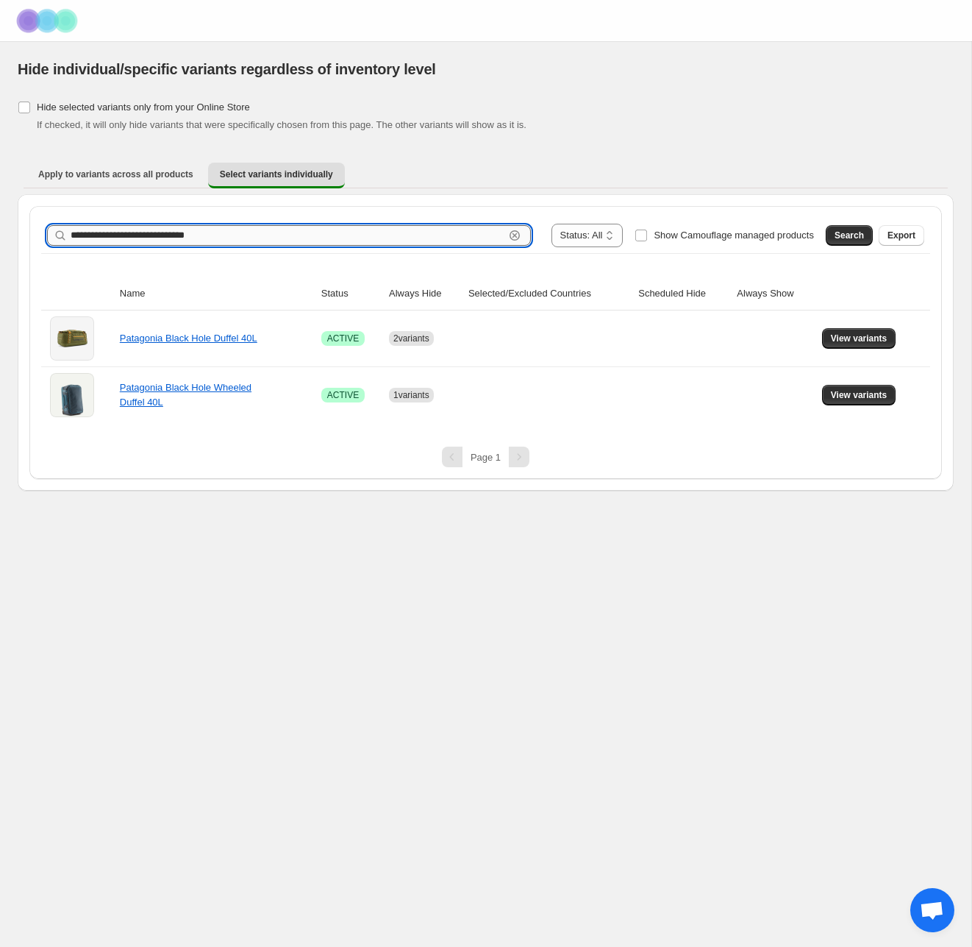
click at [410, 234] on input "**********" at bounding box center [288, 235] width 434 height 21
paste input "text"
click at [844, 237] on span "Search" at bounding box center [849, 235] width 29 height 12
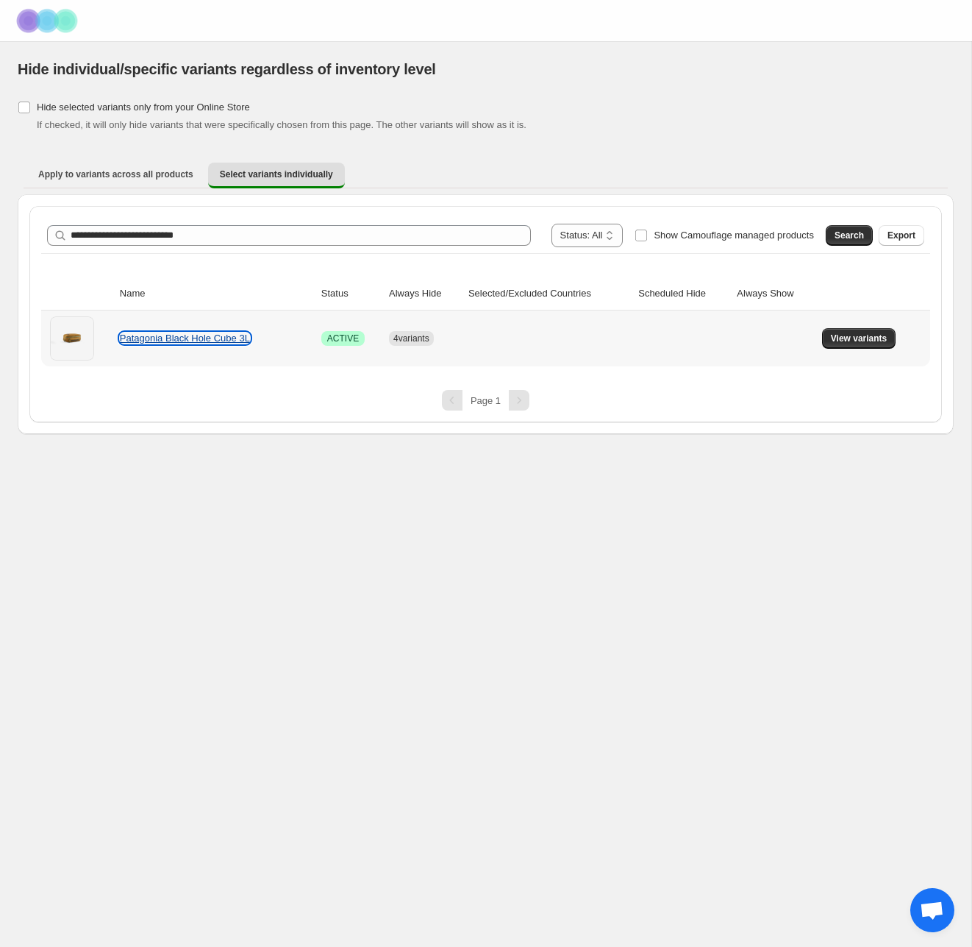
click at [177, 342] on link "Patagonia Black Hole Cube 3L" at bounding box center [185, 337] width 130 height 11
click at [892, 334] on button "View variants" at bounding box center [859, 338] width 74 height 21
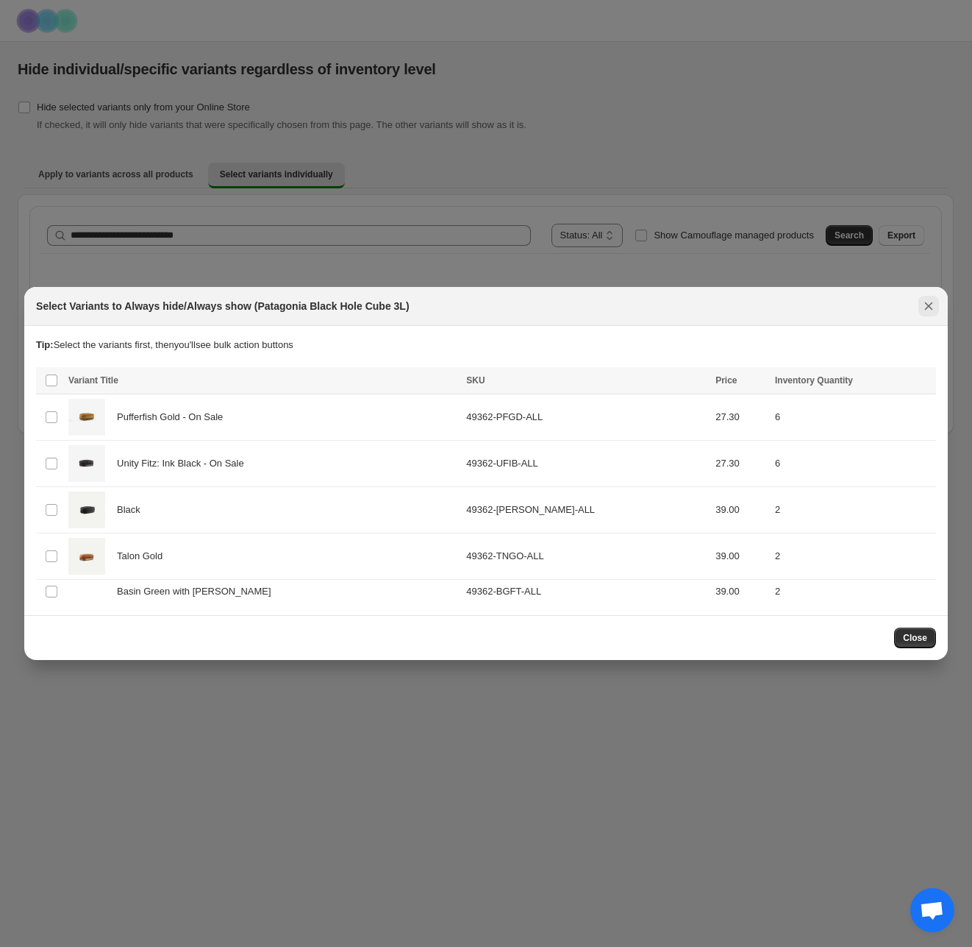
click at [938, 307] on button "Close" at bounding box center [929, 306] width 21 height 21
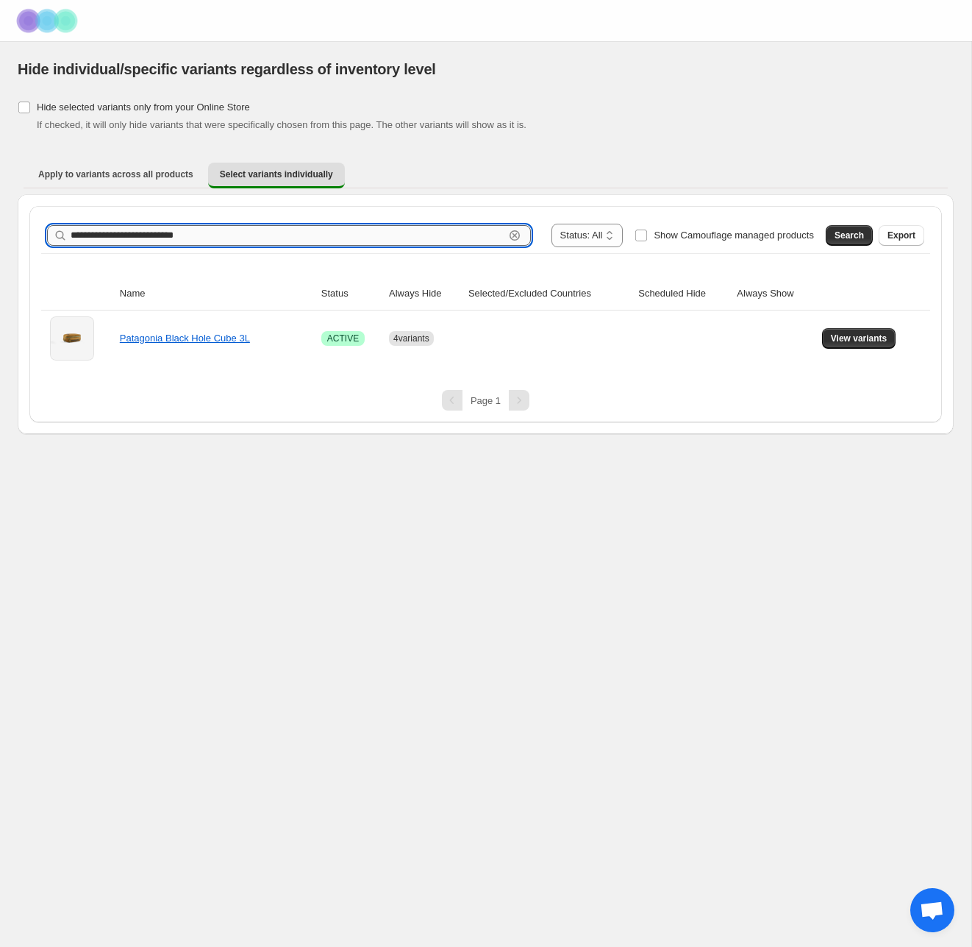
click at [343, 235] on input "**********" at bounding box center [288, 235] width 434 height 21
paste input "***"
click at [847, 229] on button "Search" at bounding box center [849, 235] width 47 height 21
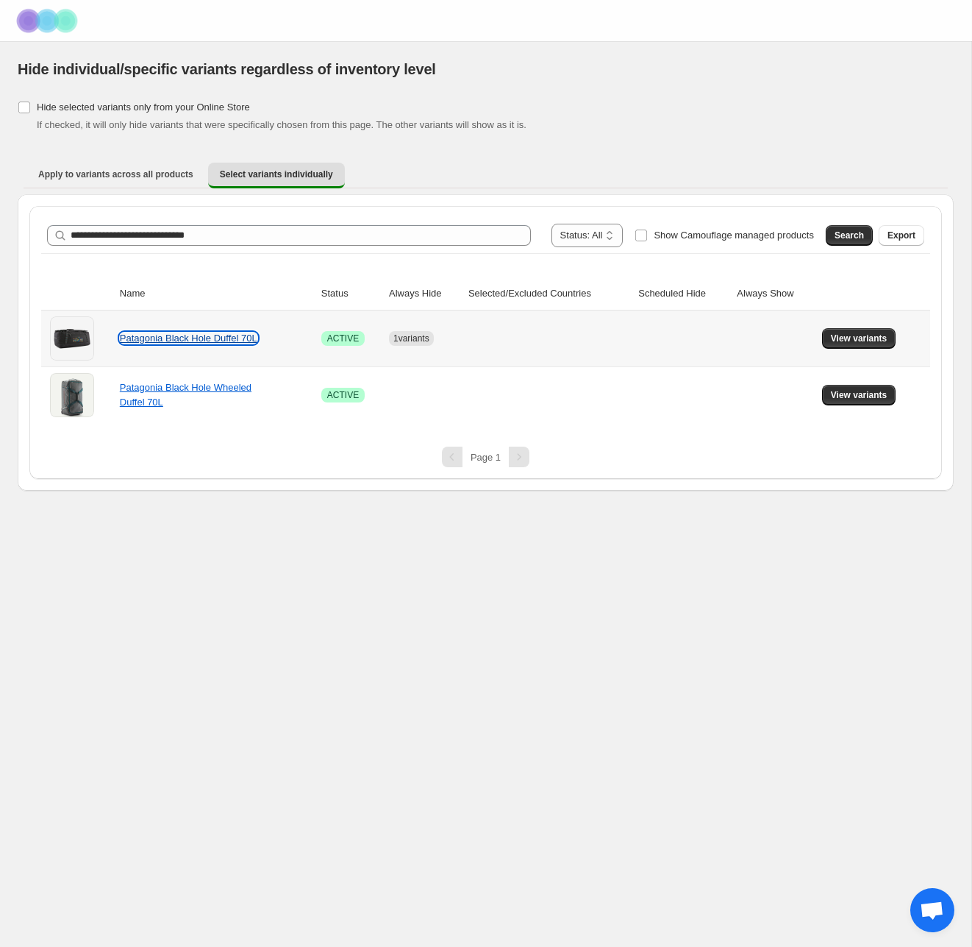
click at [220, 338] on link "Patagonia Black Hole Duffel 70L" at bounding box center [189, 337] width 138 height 11
click at [838, 332] on button "View variants" at bounding box center [859, 338] width 74 height 21
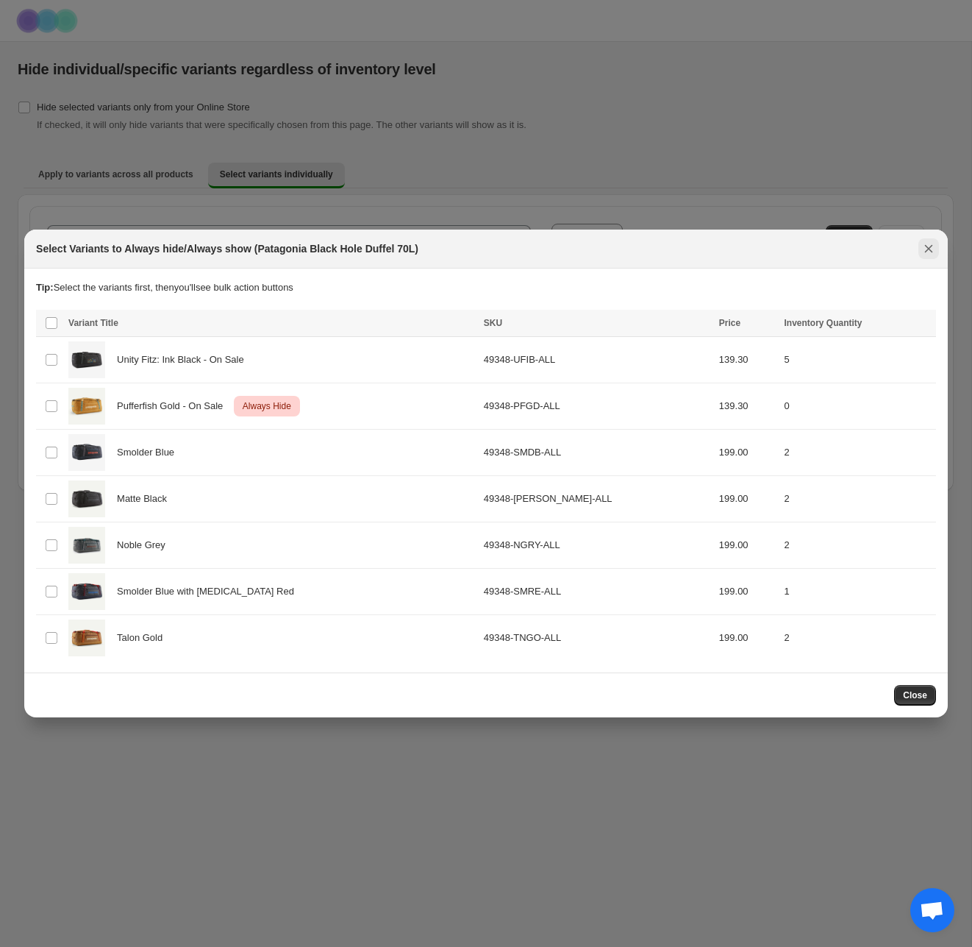
click at [938, 245] on button "Close" at bounding box center [929, 248] width 21 height 21
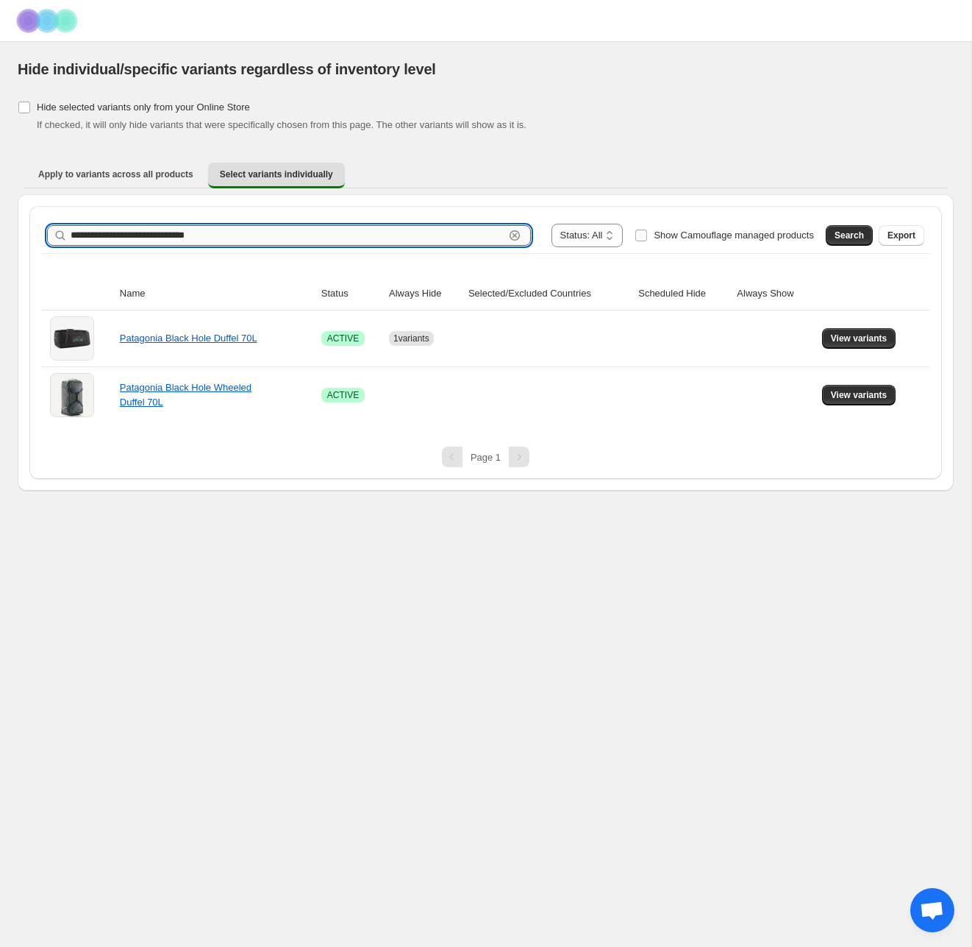
click at [284, 241] on input "**********" at bounding box center [288, 235] width 434 height 21
paste input "text"
type input "**********"
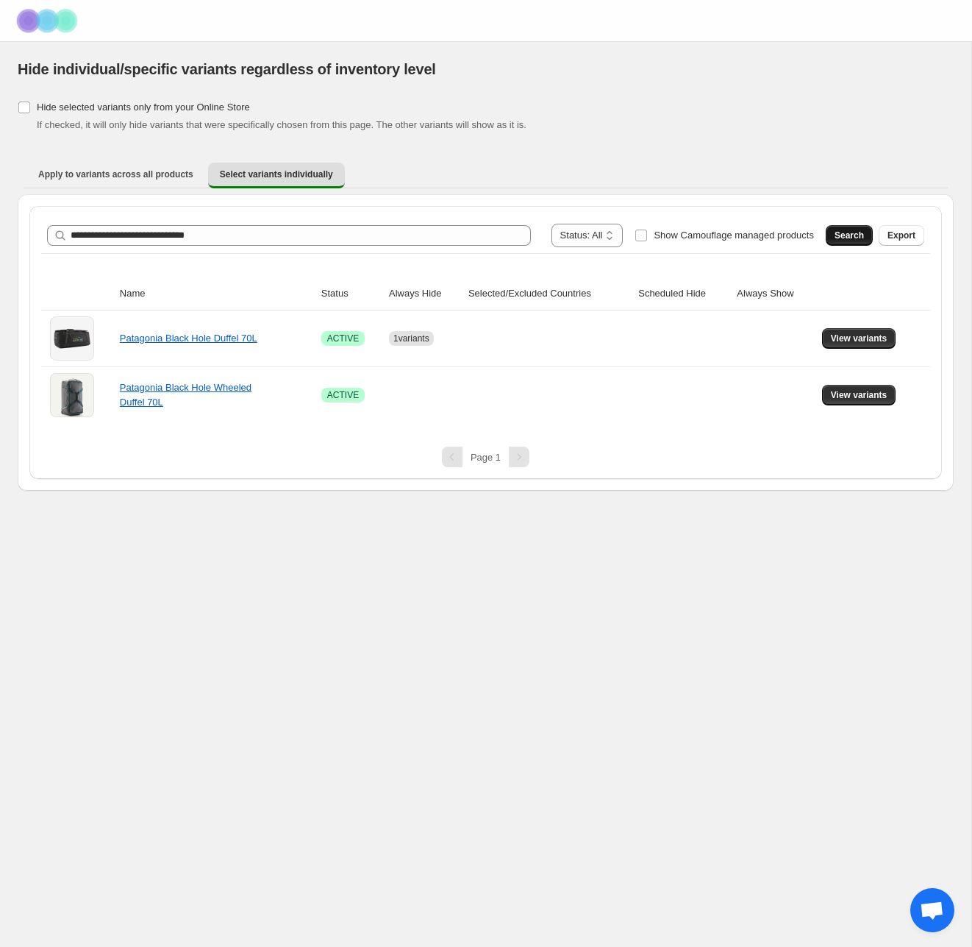
click at [827, 235] on button "Search" at bounding box center [849, 235] width 47 height 21
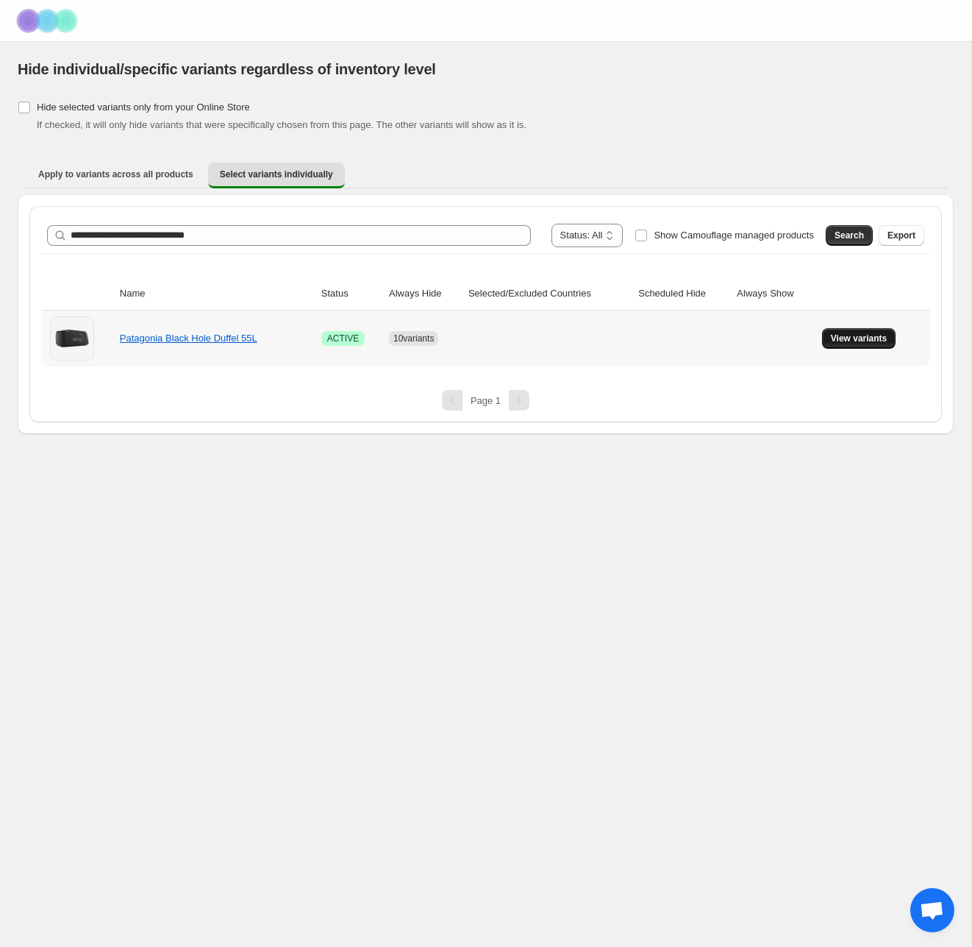
click at [863, 338] on span "View variants" at bounding box center [859, 338] width 57 height 12
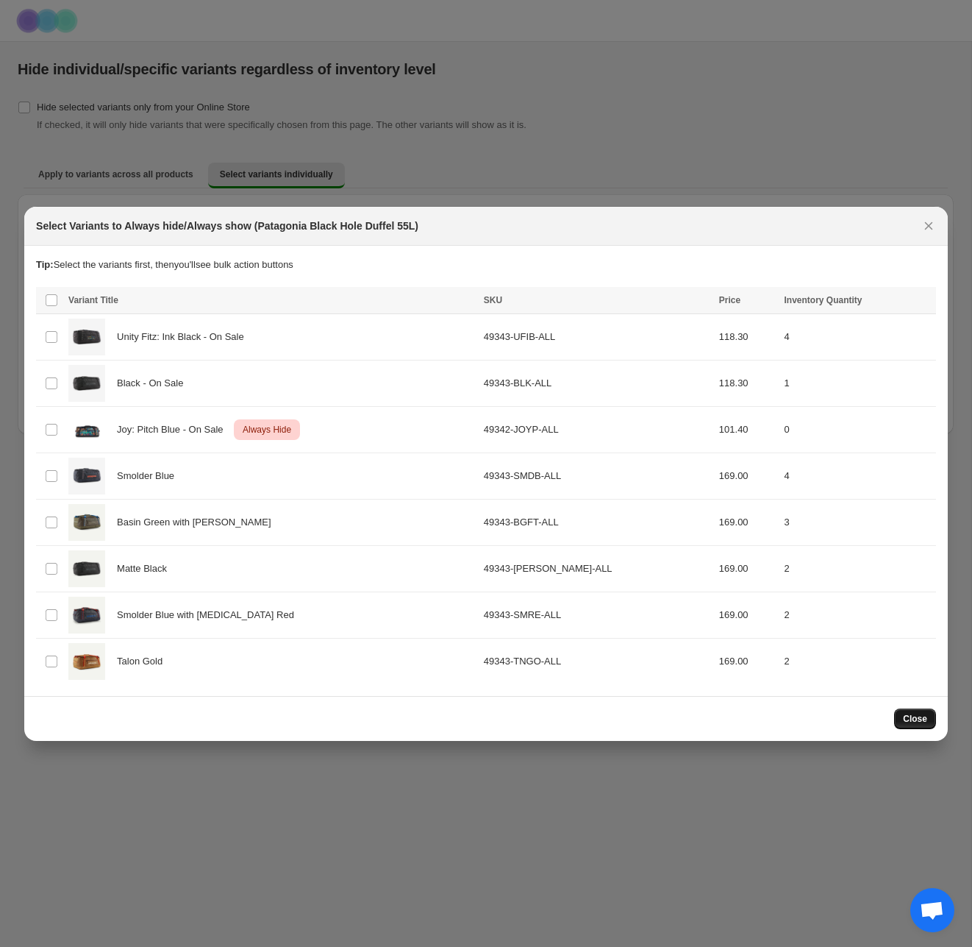
click at [915, 715] on span "Close" at bounding box center [915, 719] width 24 height 12
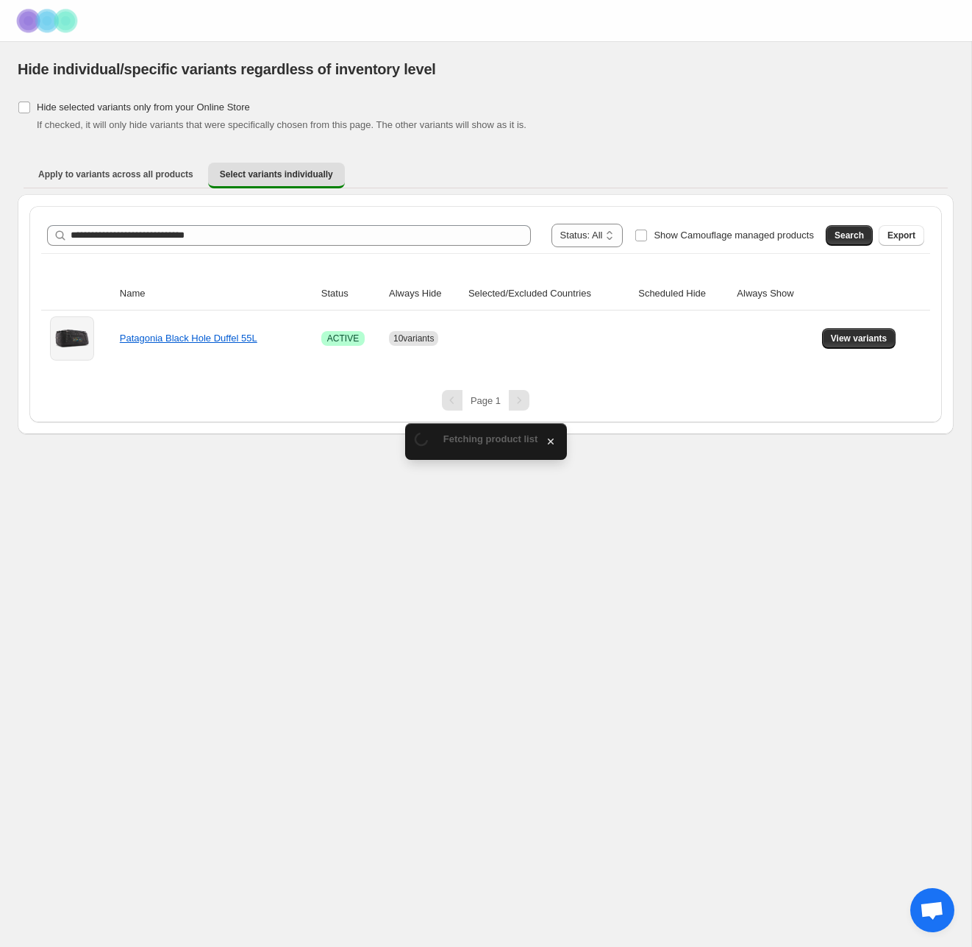
click at [677, 778] on div "**********" at bounding box center [486, 493] width 972 height 905
